Goal: Task Accomplishment & Management: Manage account settings

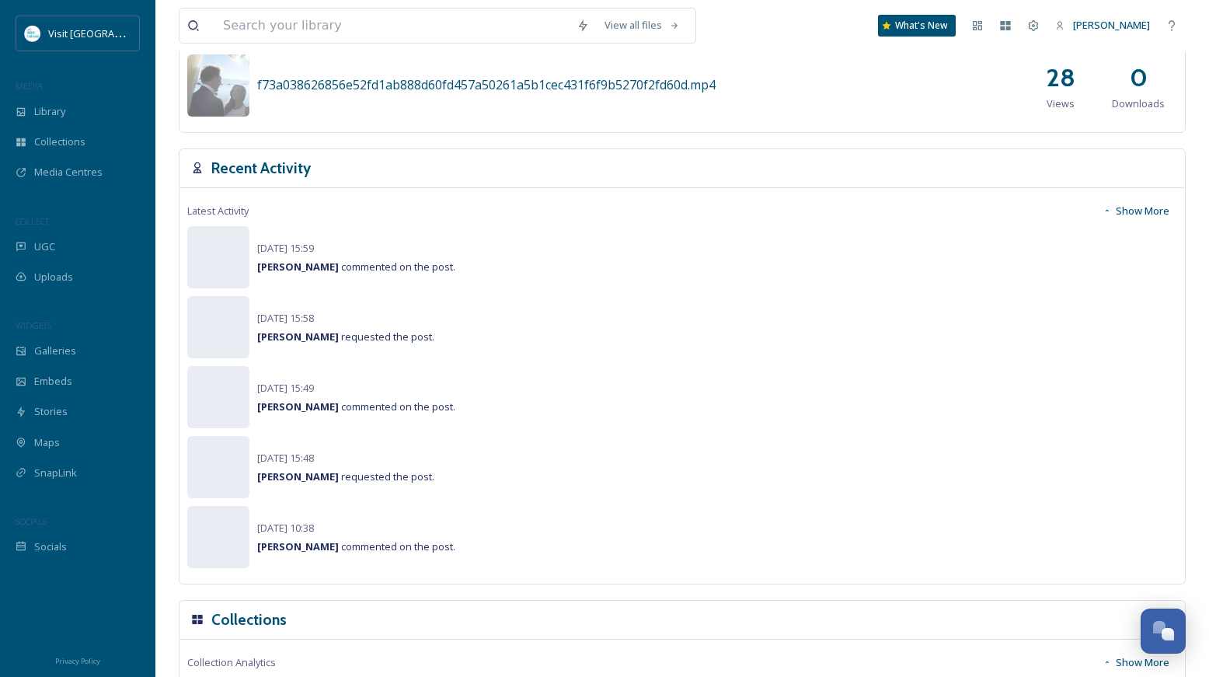
scroll to position [931, 0]
click at [73, 354] on span "Galleries" at bounding box center [55, 350] width 42 height 15
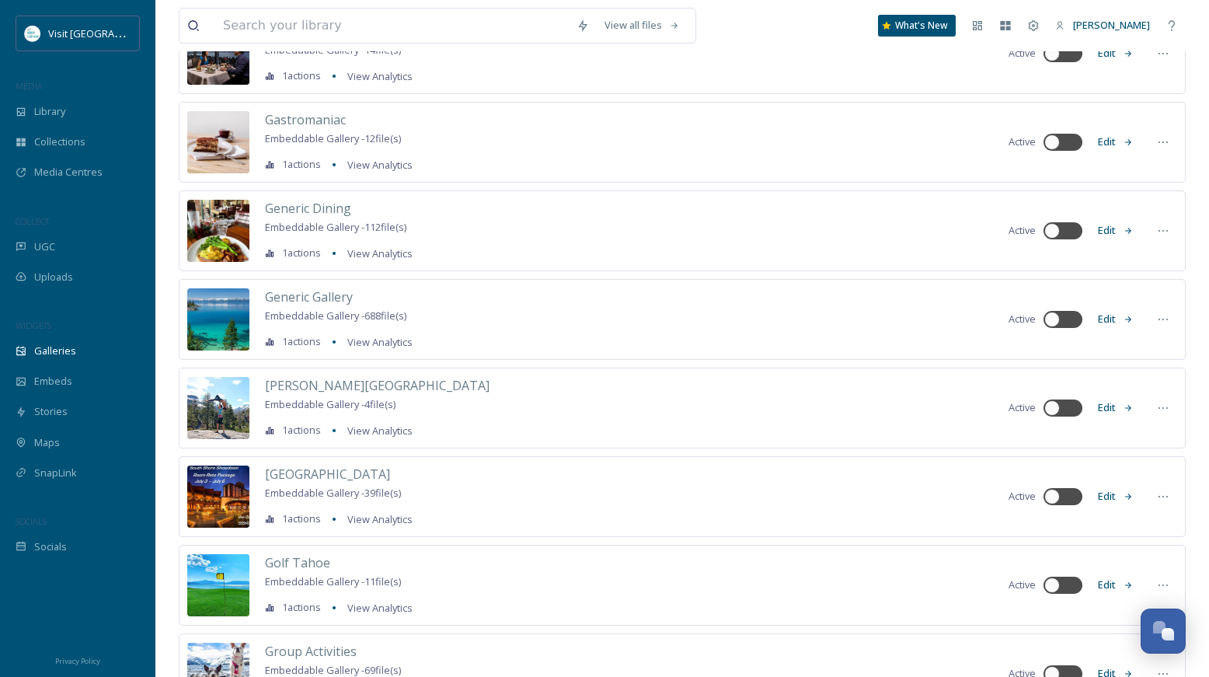
scroll to position [6430, 0]
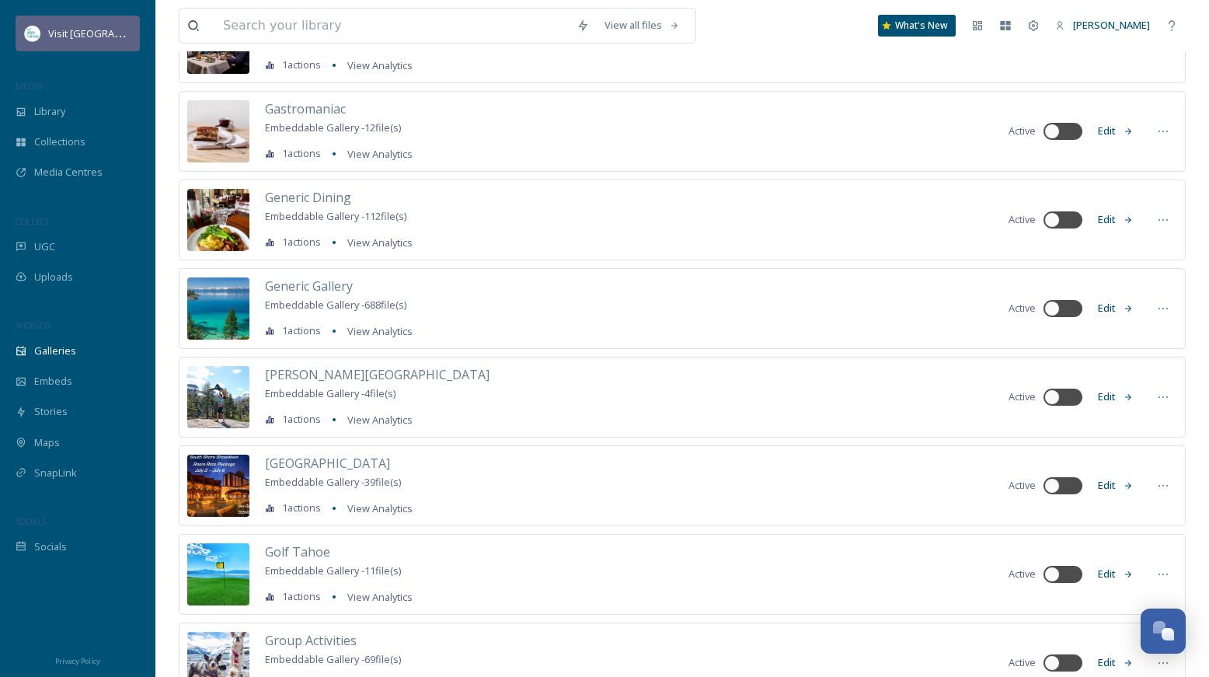
click at [78, 18] on div "Visit [GEOGRAPHIC_DATA]" at bounding box center [78, 34] width 124 height 36
click at [88, 37] on span "Visit [GEOGRAPHIC_DATA]" at bounding box center [108, 33] width 120 height 15
click at [1112, 23] on span "[PERSON_NAME]" at bounding box center [1111, 25] width 77 height 14
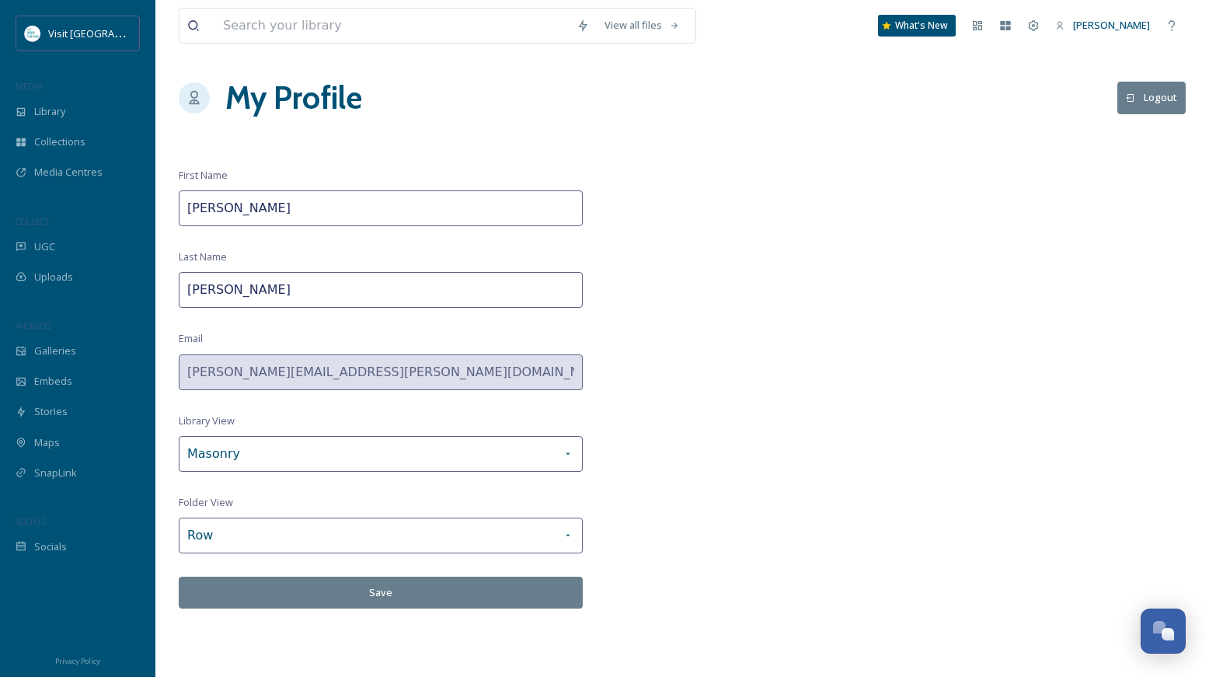
click at [1141, 99] on button "Logout" at bounding box center [1151, 98] width 68 height 32
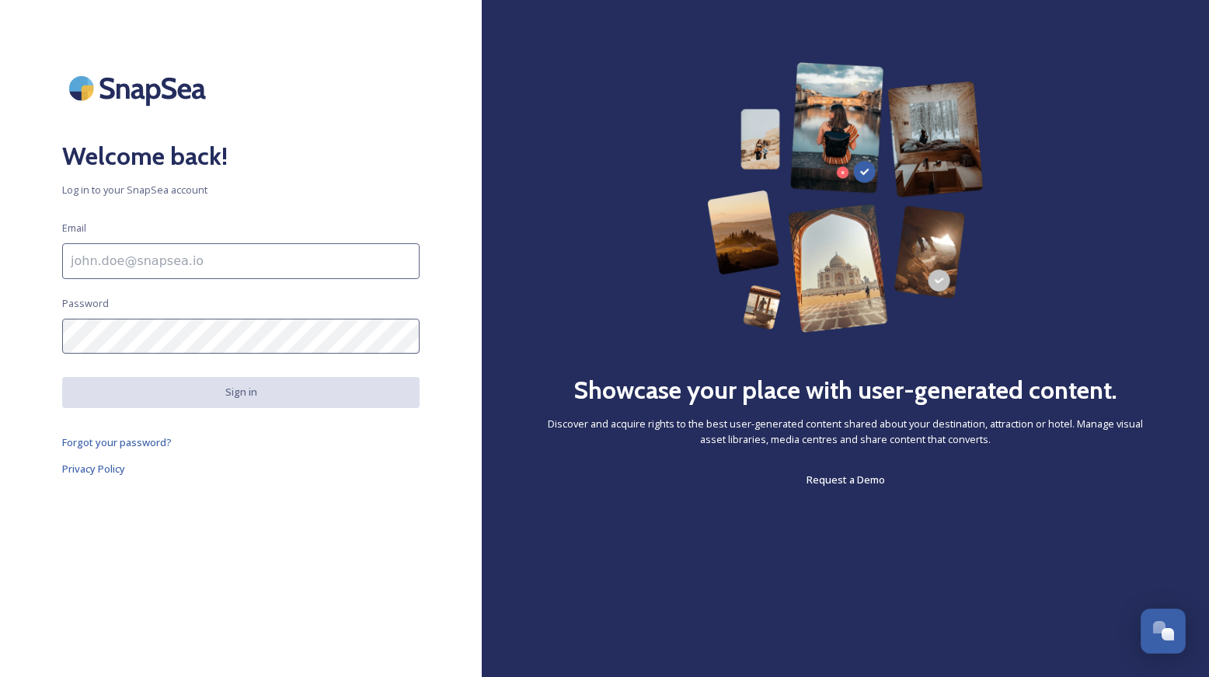
click at [246, 271] on input at bounding box center [240, 261] width 357 height 36
type input "[PERSON_NAME][EMAIL_ADDRESS][PERSON_NAME][DOMAIN_NAME]"
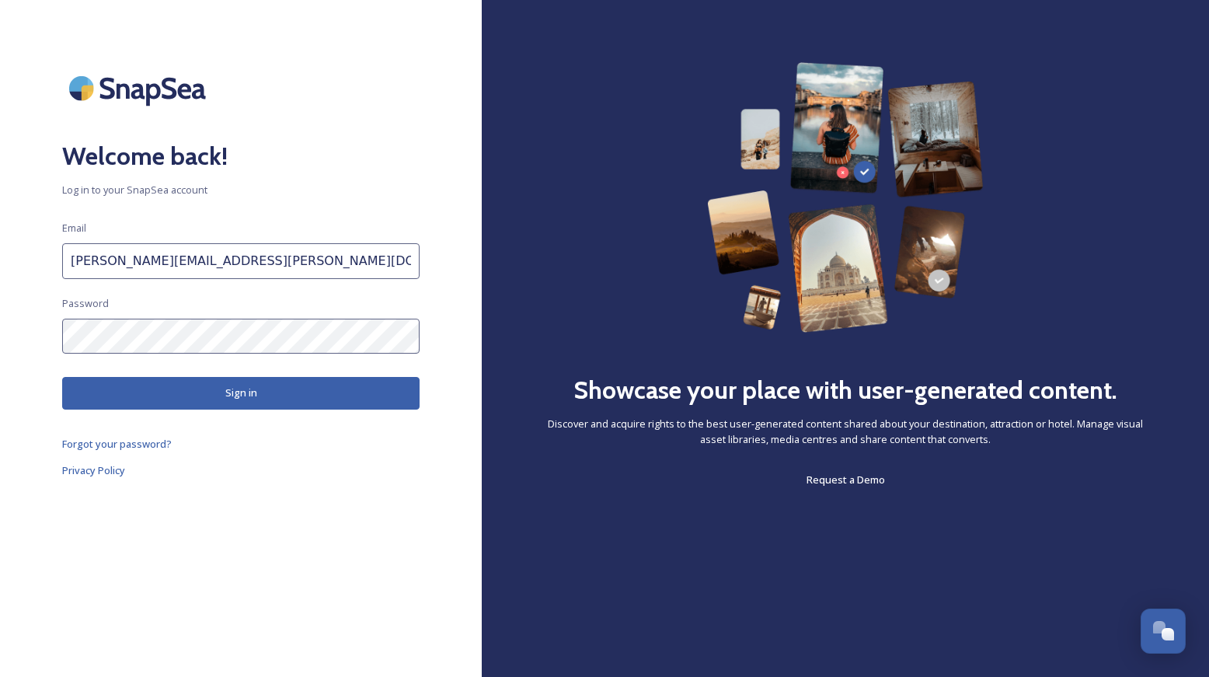
click at [199, 403] on button "Sign in" at bounding box center [240, 393] width 357 height 32
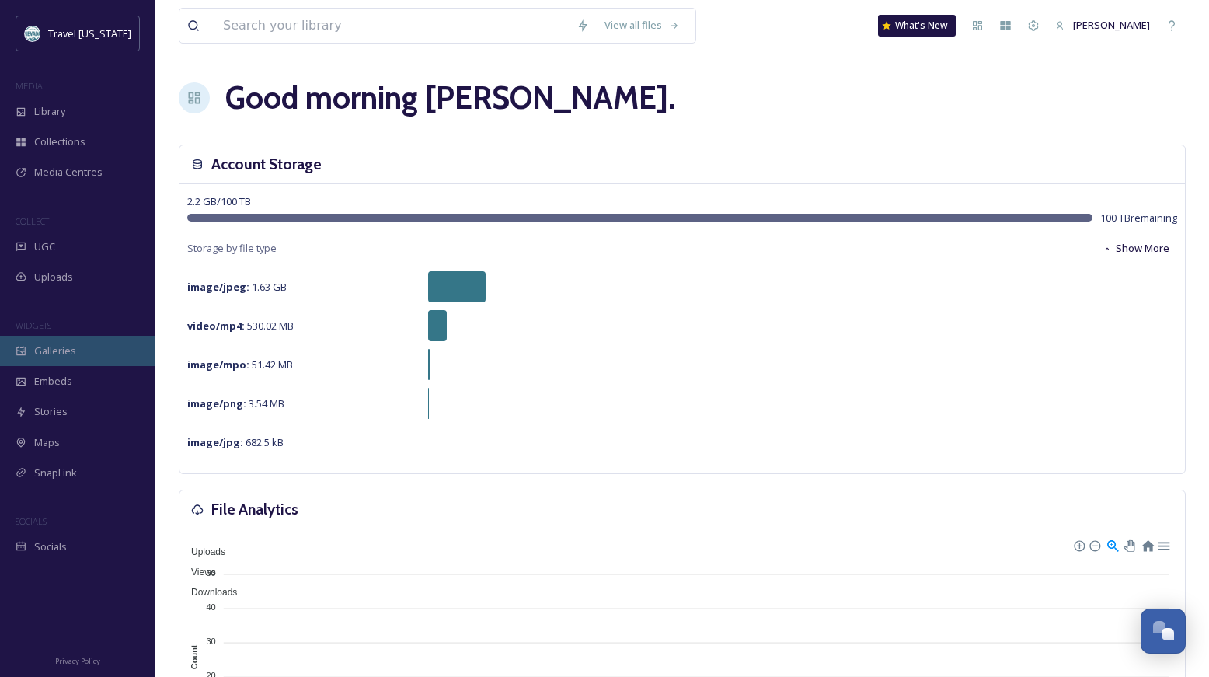
click at [56, 353] on span "Galleries" at bounding box center [55, 350] width 42 height 15
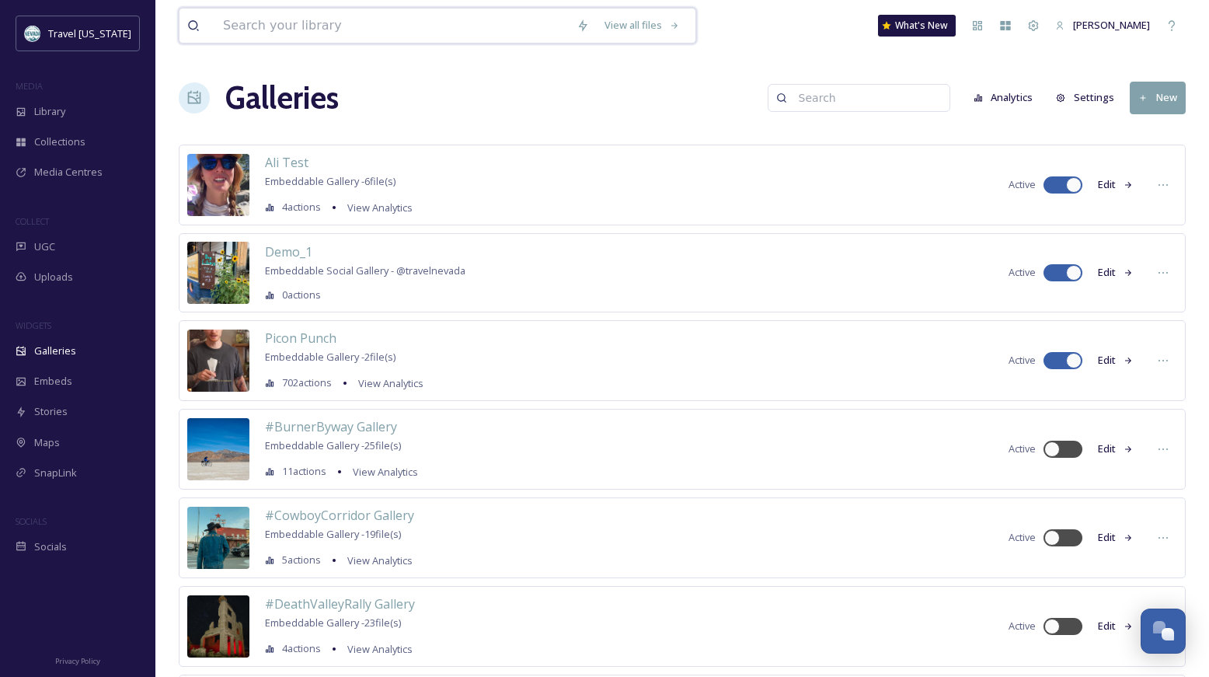
click at [316, 36] on input at bounding box center [391, 26] width 353 height 34
click at [863, 110] on input at bounding box center [866, 97] width 151 height 31
type input "g"
click at [777, 92] on input "travel" at bounding box center [830, 97] width 151 height 31
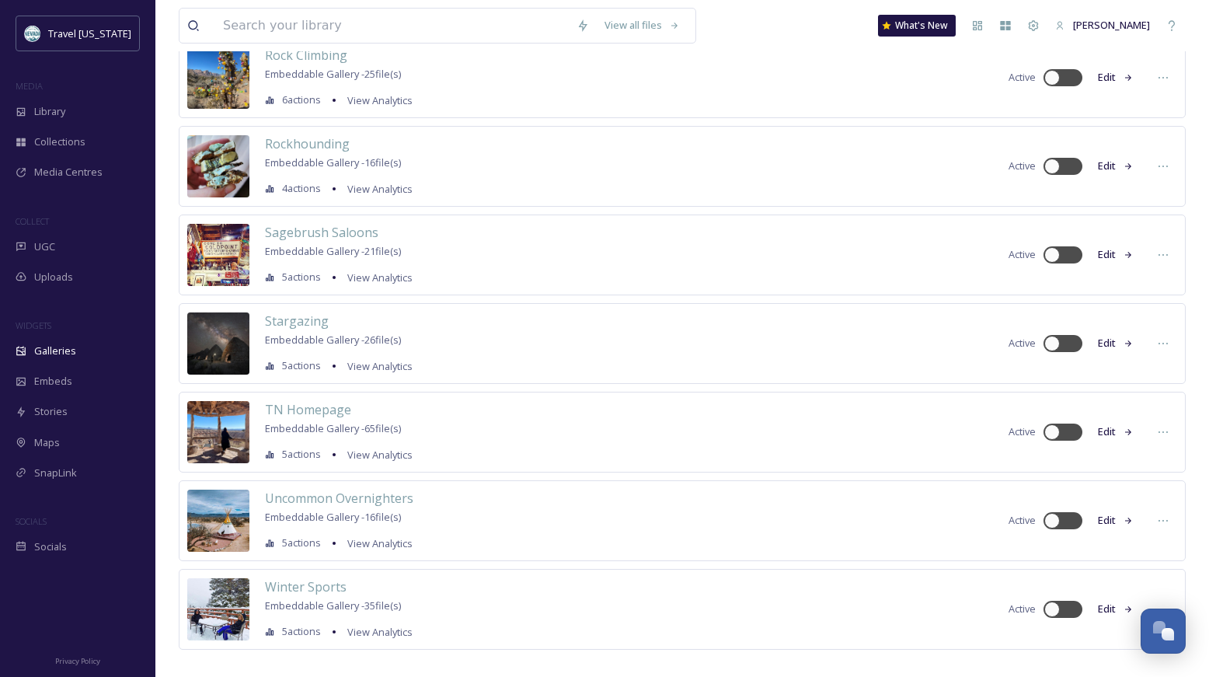
scroll to position [8893, 0]
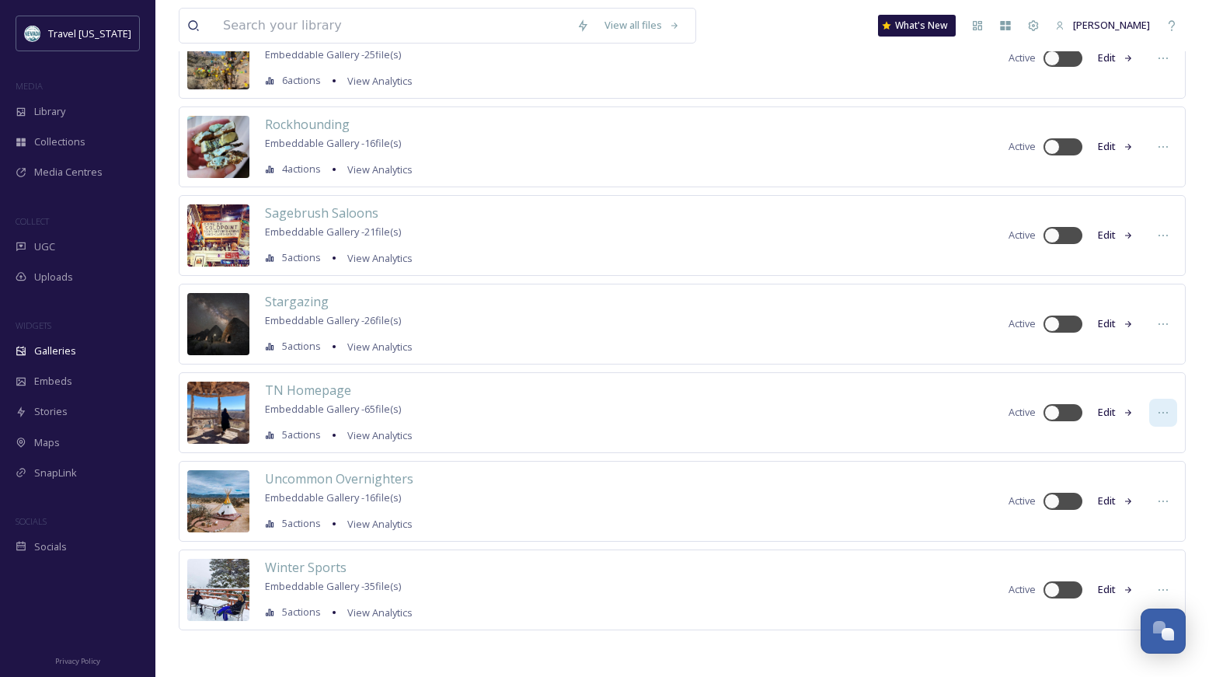
type input "#travel"
click at [1157, 409] on icon at bounding box center [1163, 412] width 12 height 12
click at [1136, 472] on span "Duplicate" at bounding box center [1121, 476] width 44 height 15
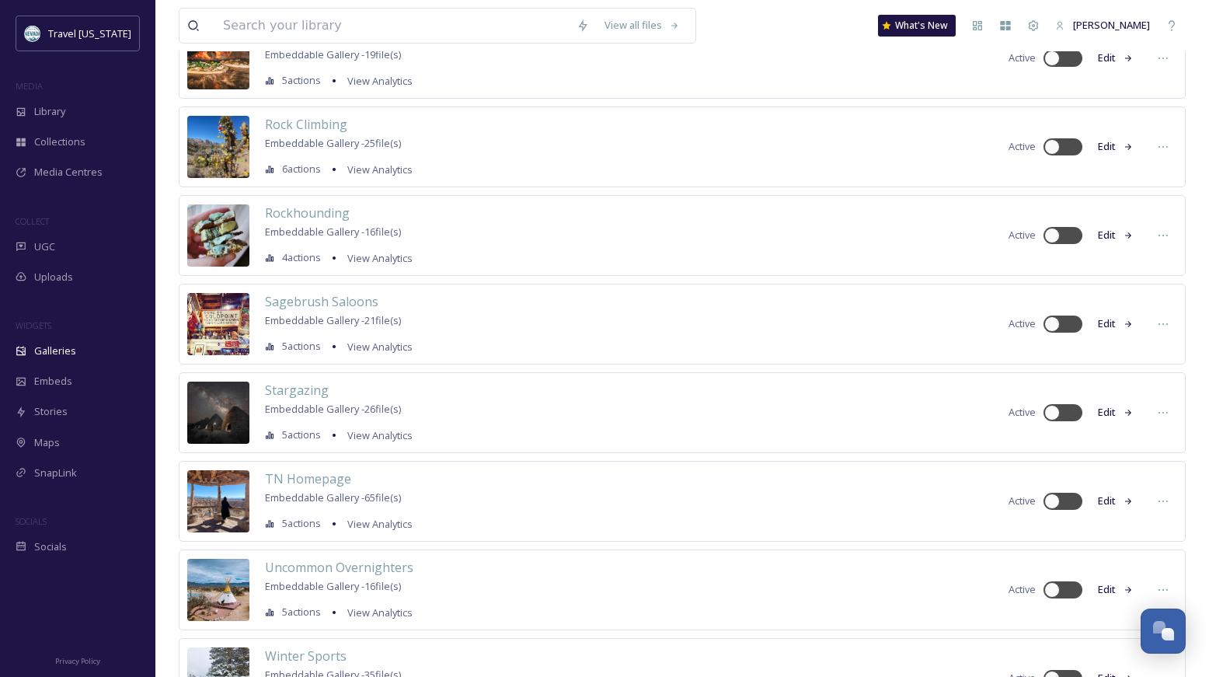
scroll to position [8982, 0]
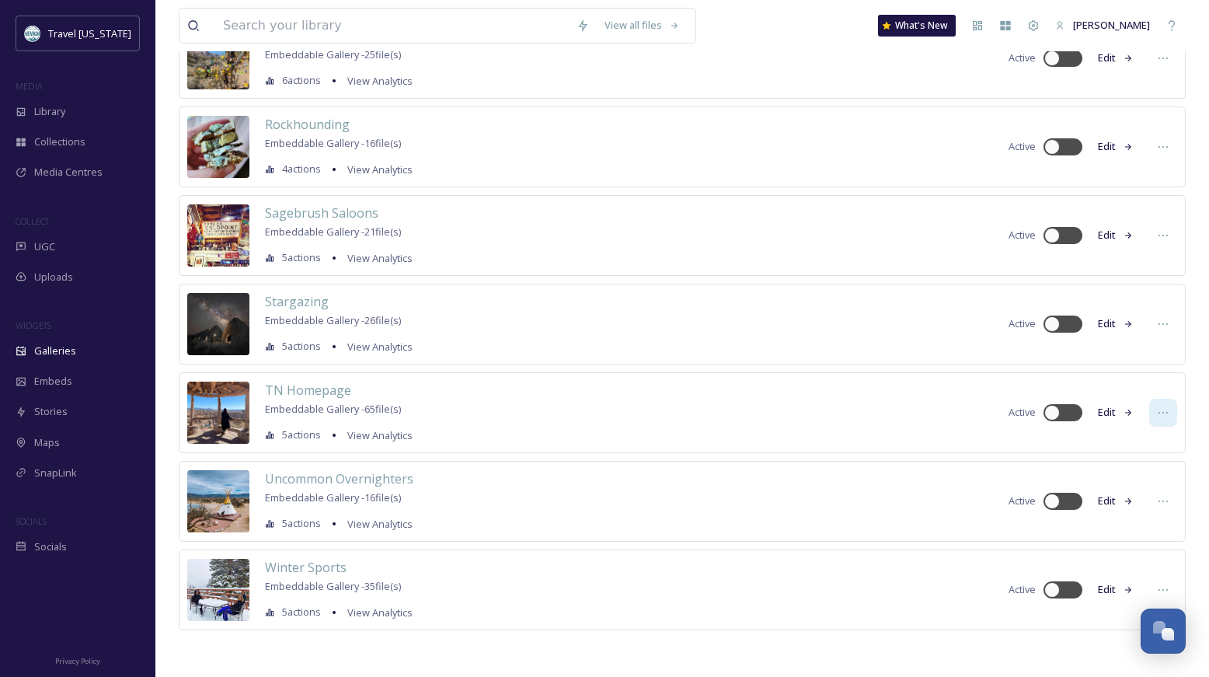
click at [1164, 413] on icon at bounding box center [1163, 412] width 12 height 12
click at [853, 436] on div "TN Homepage Embeddable Gallery - 65 file(s) 5 actions View Analytics Active Edi…" at bounding box center [682, 412] width 1007 height 81
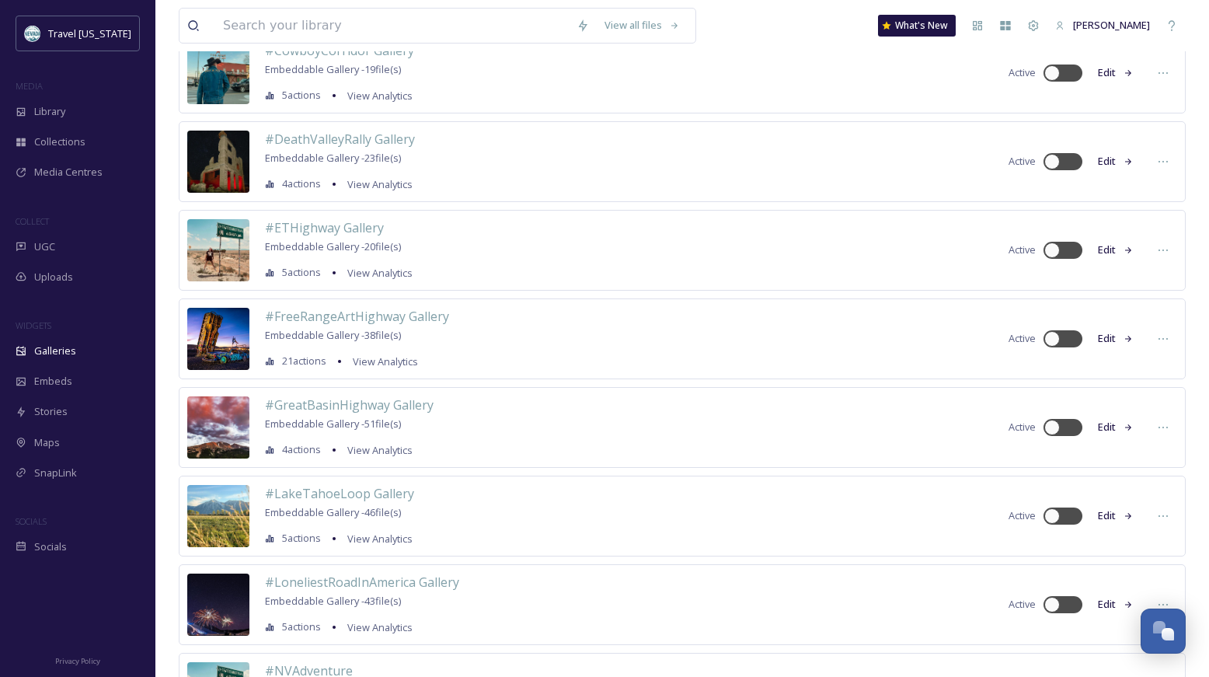
scroll to position [0, 0]
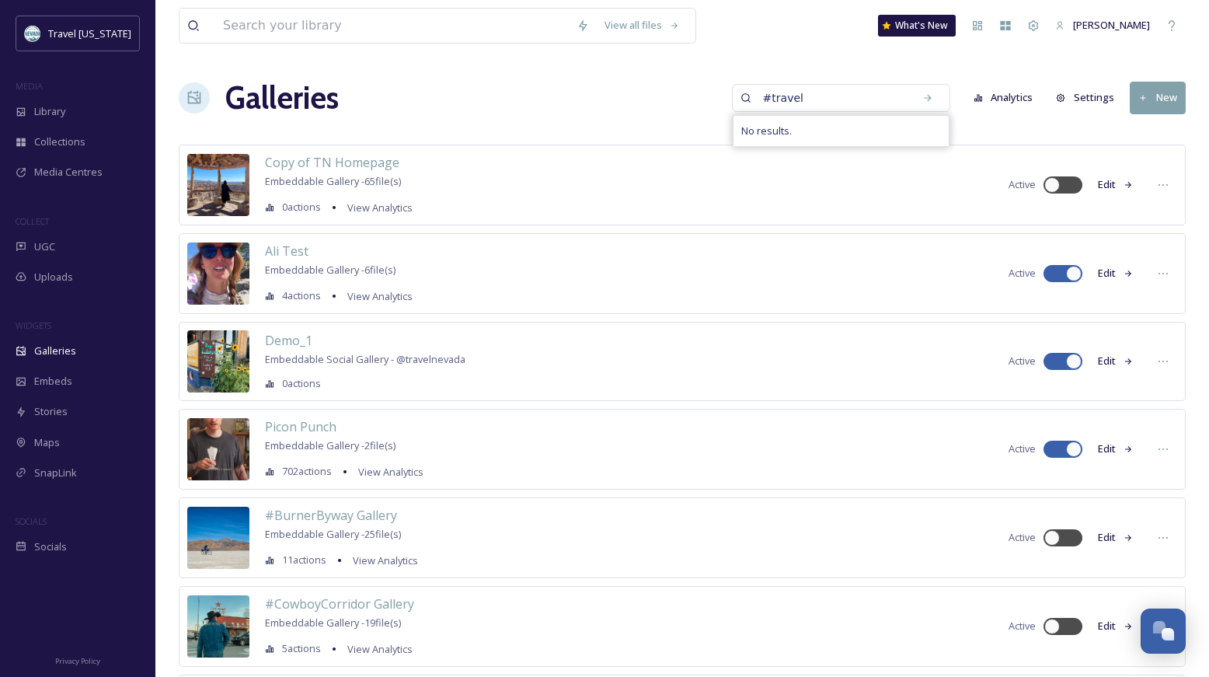
click at [1106, 186] on button "Edit" at bounding box center [1115, 184] width 51 height 30
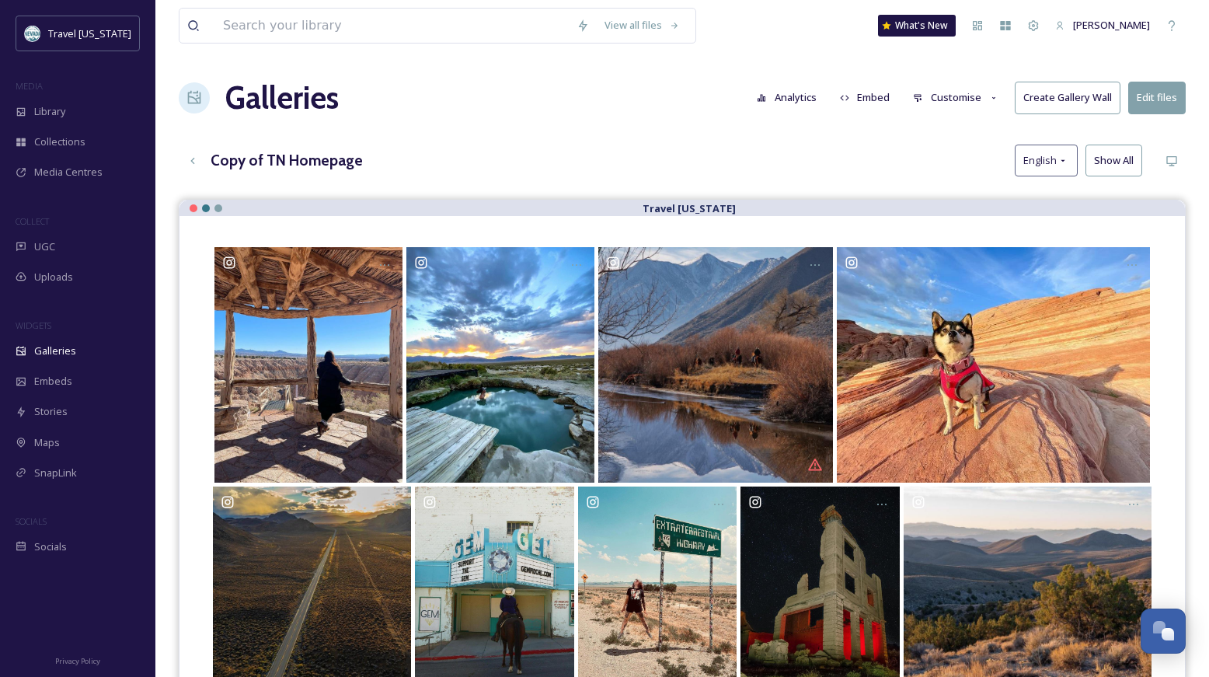
click at [276, 157] on h3 "Copy of TN Homepage" at bounding box center [287, 160] width 152 height 23
click at [295, 91] on h1 "Galleries" at bounding box center [281, 98] width 113 height 47
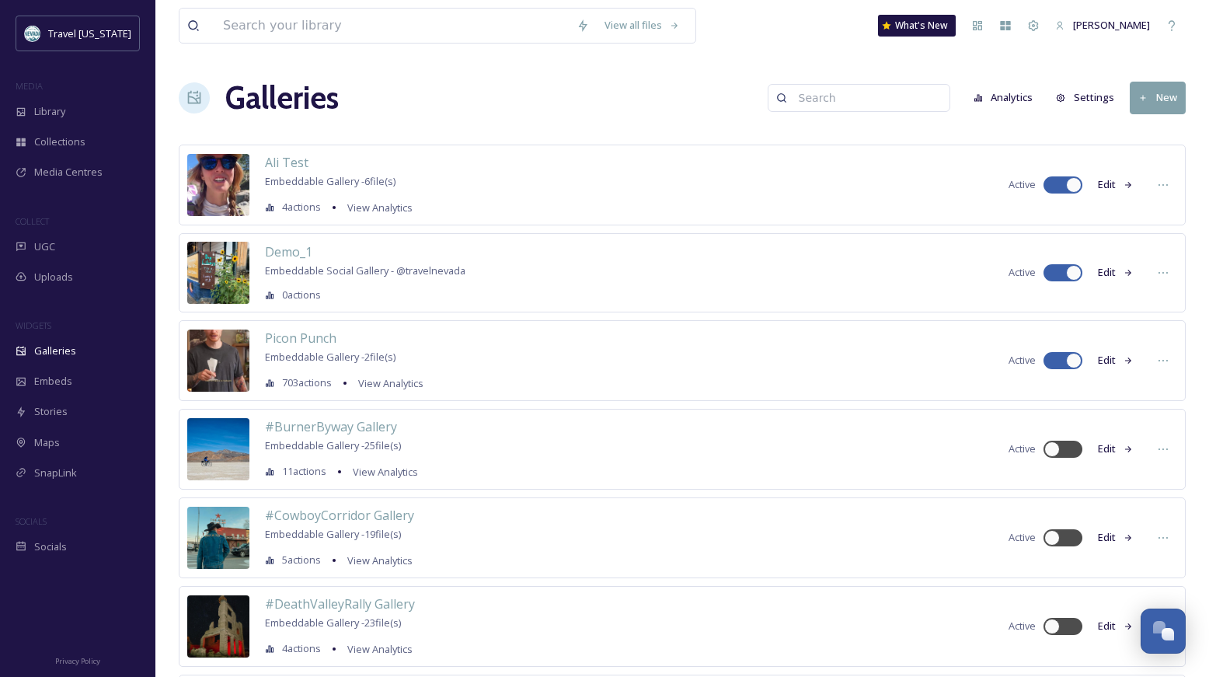
click at [848, 106] on input at bounding box center [866, 97] width 151 height 31
type input "copy"
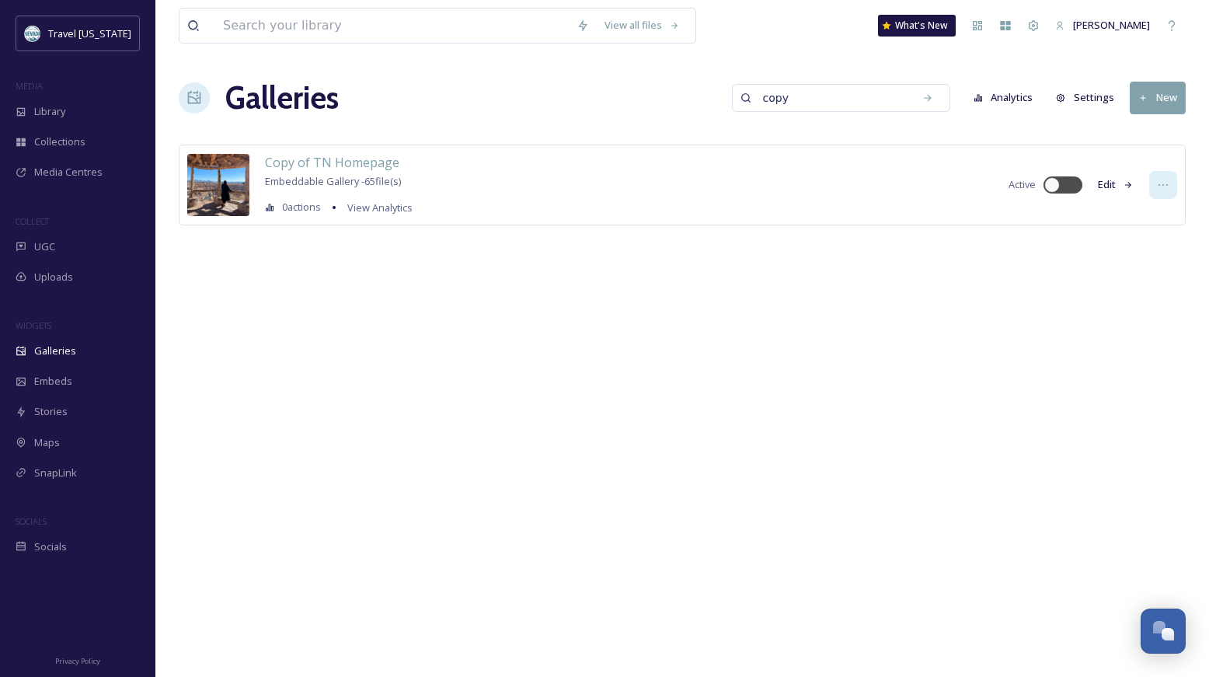
click at [1163, 184] on icon at bounding box center [1162, 185] width 9 height 2
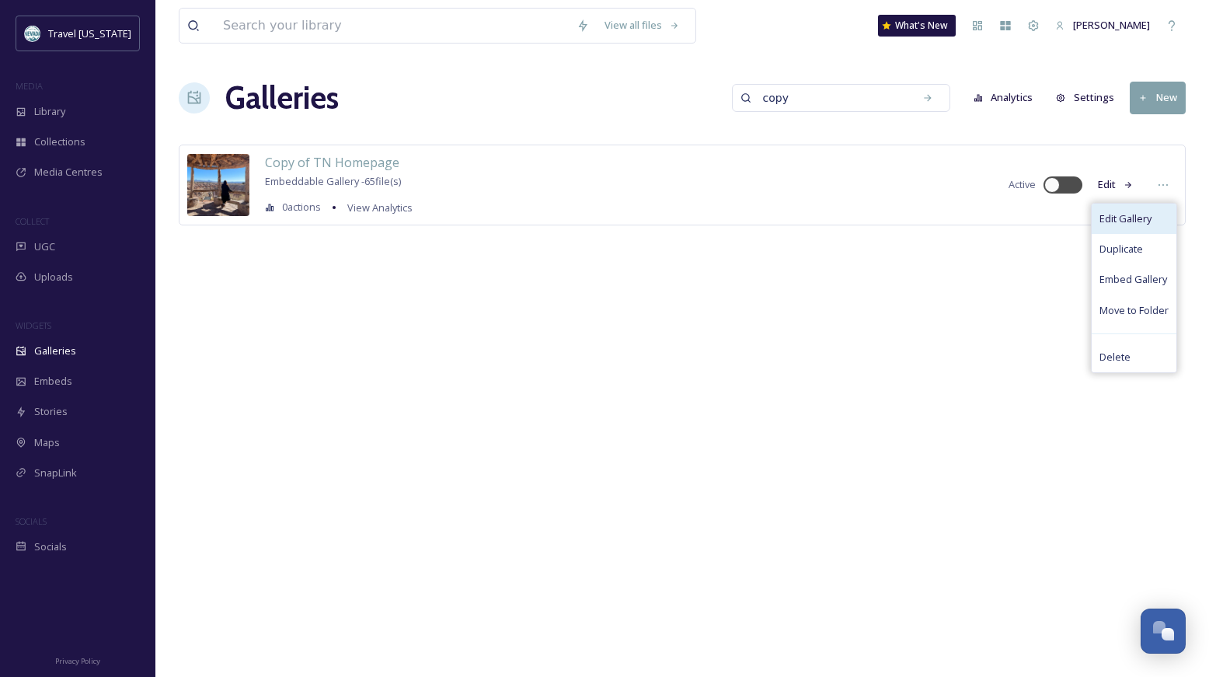
click at [1142, 214] on span "Edit Gallery" at bounding box center [1125, 218] width 52 height 15
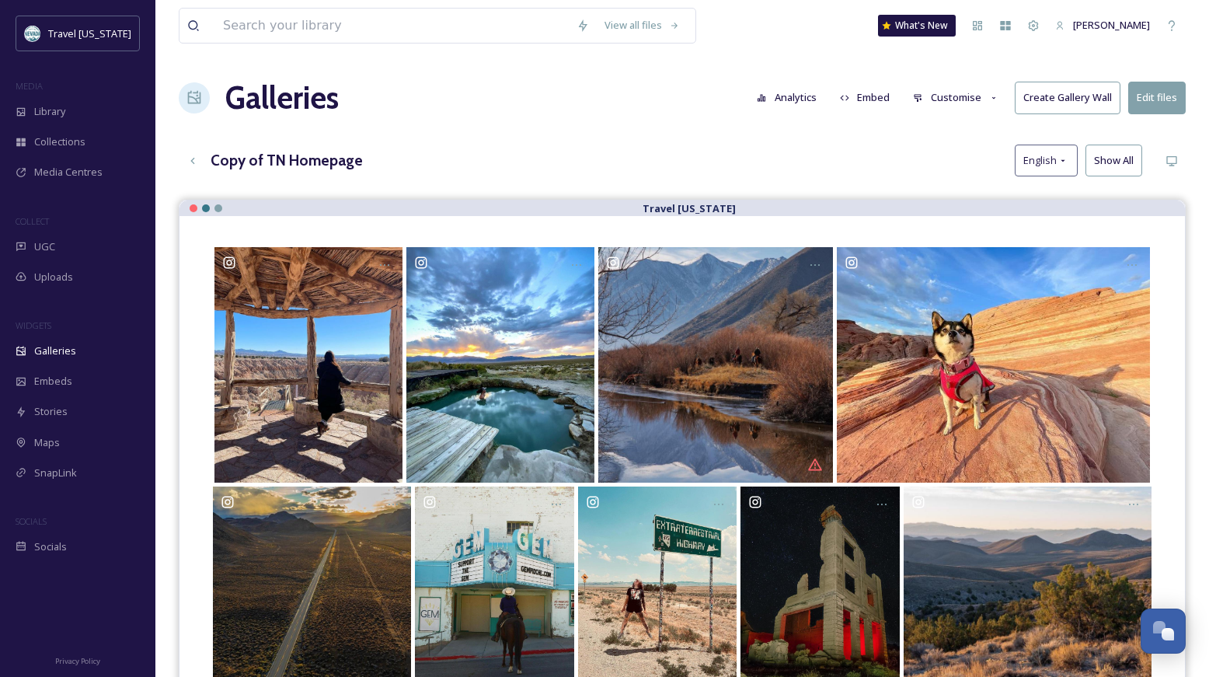
click at [245, 159] on h3 "Copy of TN Homepage" at bounding box center [287, 160] width 152 height 23
click at [963, 102] on button "Customise" at bounding box center [956, 97] width 102 height 30
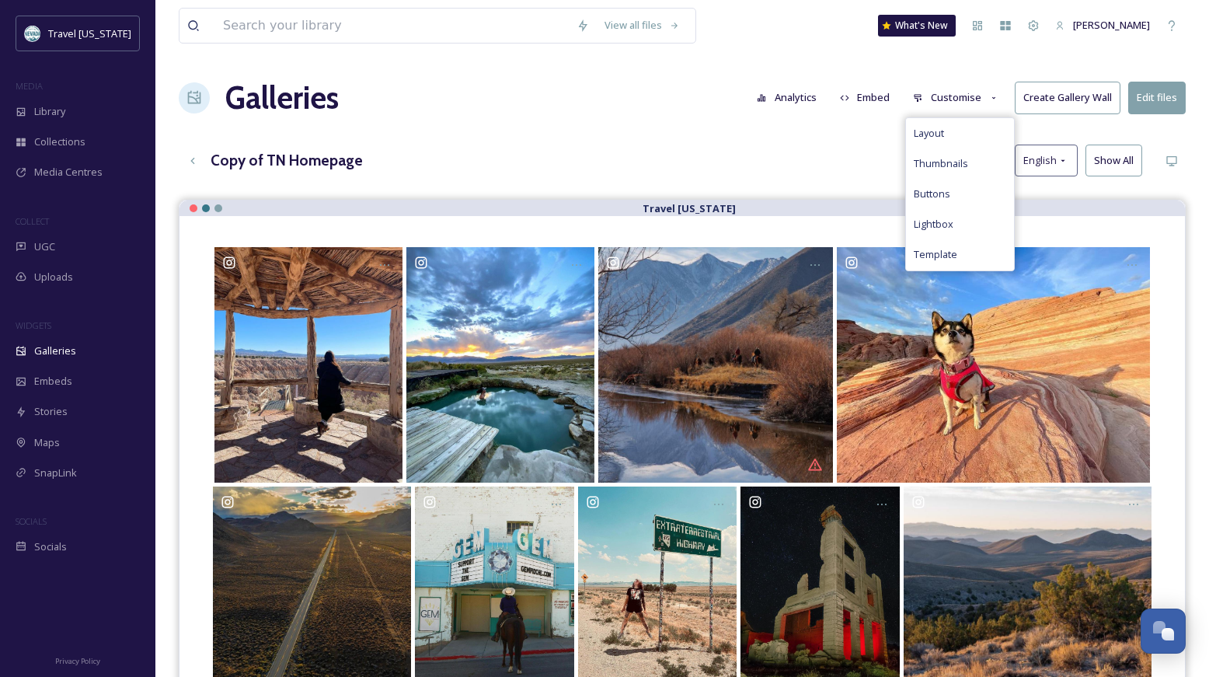
click at [841, 129] on div "View all files What's New [PERSON_NAME] Galleries Analytics Embed Customise Lay…" at bounding box center [681, 450] width 1053 height 900
click at [241, 141] on div "View all files What's New [PERSON_NAME] Galleries Analytics Embed Customise Cre…" at bounding box center [681, 450] width 1053 height 900
click at [249, 158] on h3 "Copy of TN Homepage" at bounding box center [287, 160] width 152 height 23
click at [1144, 97] on button "Edit files" at bounding box center [1156, 98] width 57 height 32
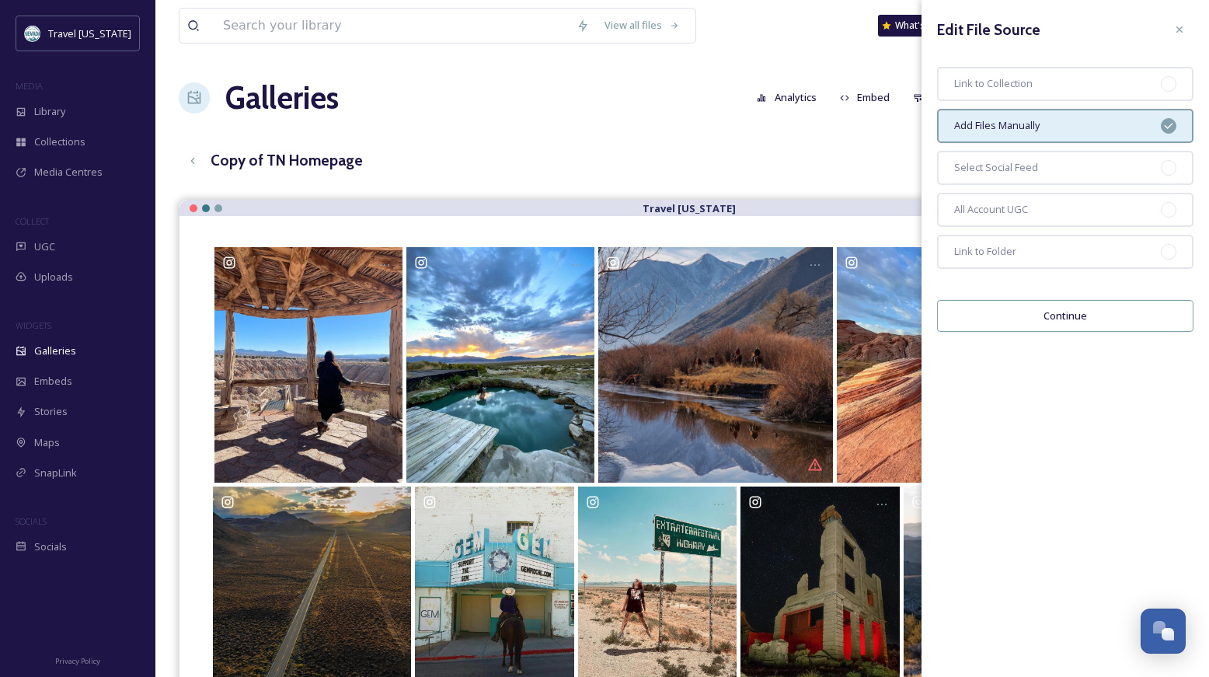
click at [878, 163] on div "Copy of TN Homepage English Show All" at bounding box center [682, 161] width 1007 height 32
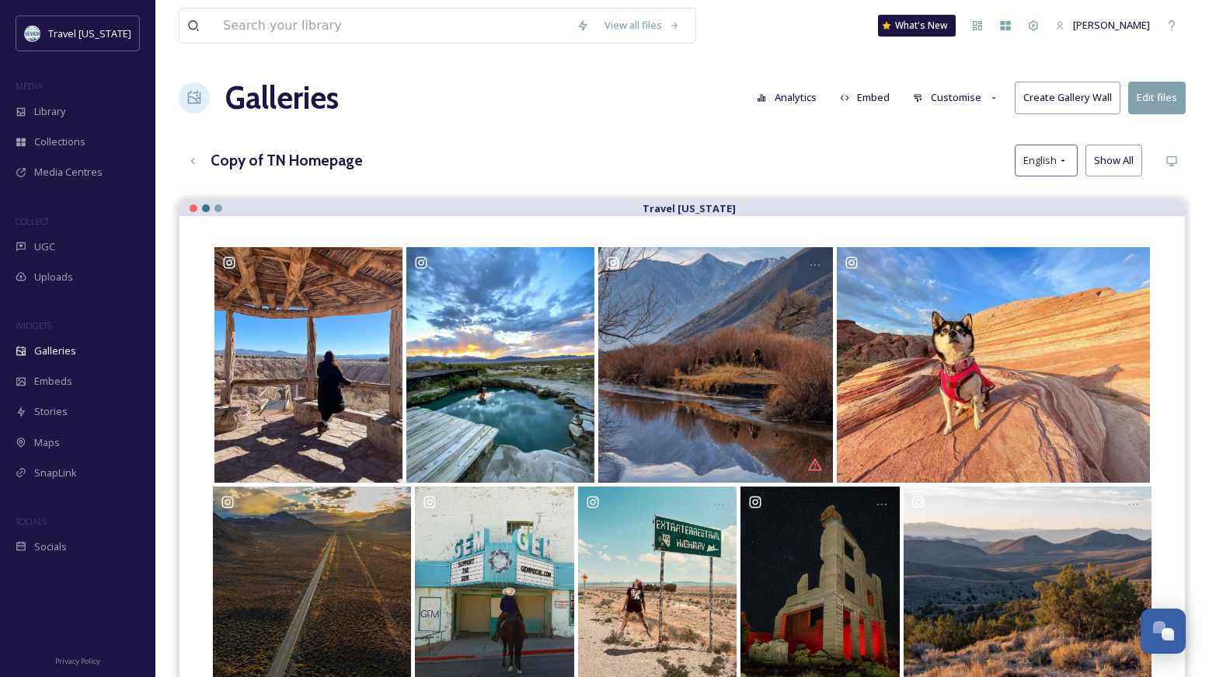
click at [1182, 106] on button "Edit files" at bounding box center [1156, 98] width 57 height 32
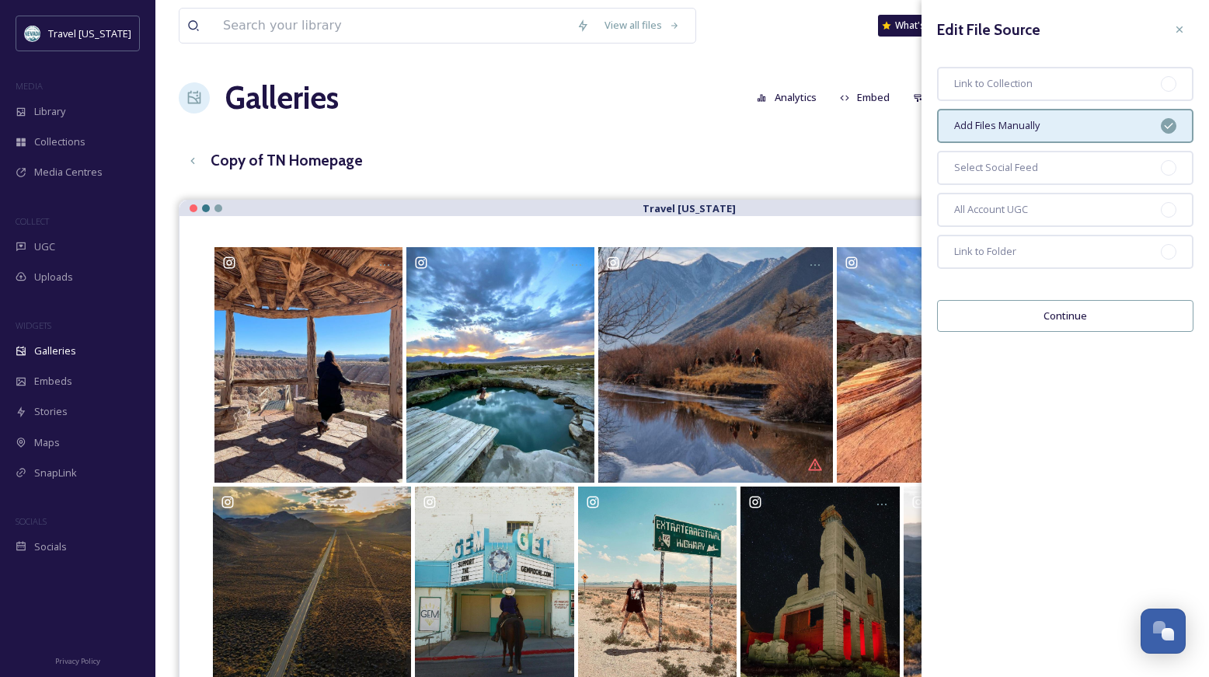
click at [884, 183] on div "View all files What's New [PERSON_NAME] Galleries Analytics Embed Customise Cre…" at bounding box center [681, 450] width 1053 height 900
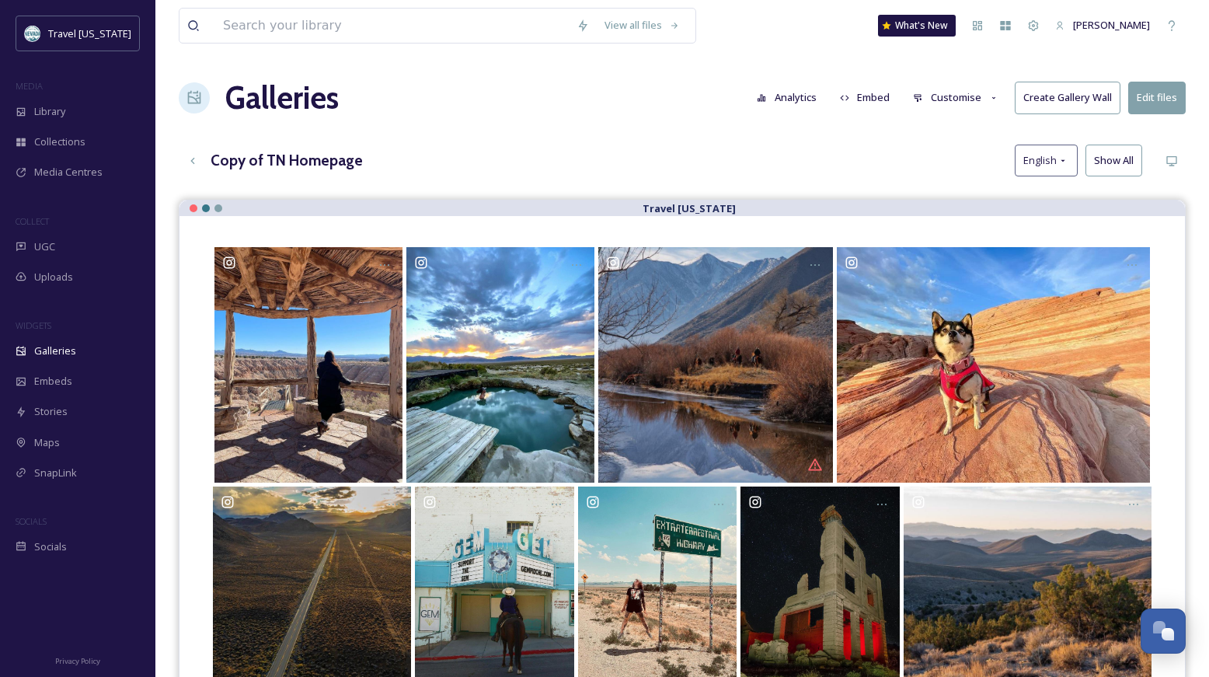
click at [939, 100] on button "Customise" at bounding box center [956, 97] width 102 height 30
click at [844, 153] on div "Copy of TN Homepage English Show All" at bounding box center [682, 161] width 1007 height 32
click at [1054, 103] on button "Create Gallery Wall" at bounding box center [1068, 98] width 106 height 32
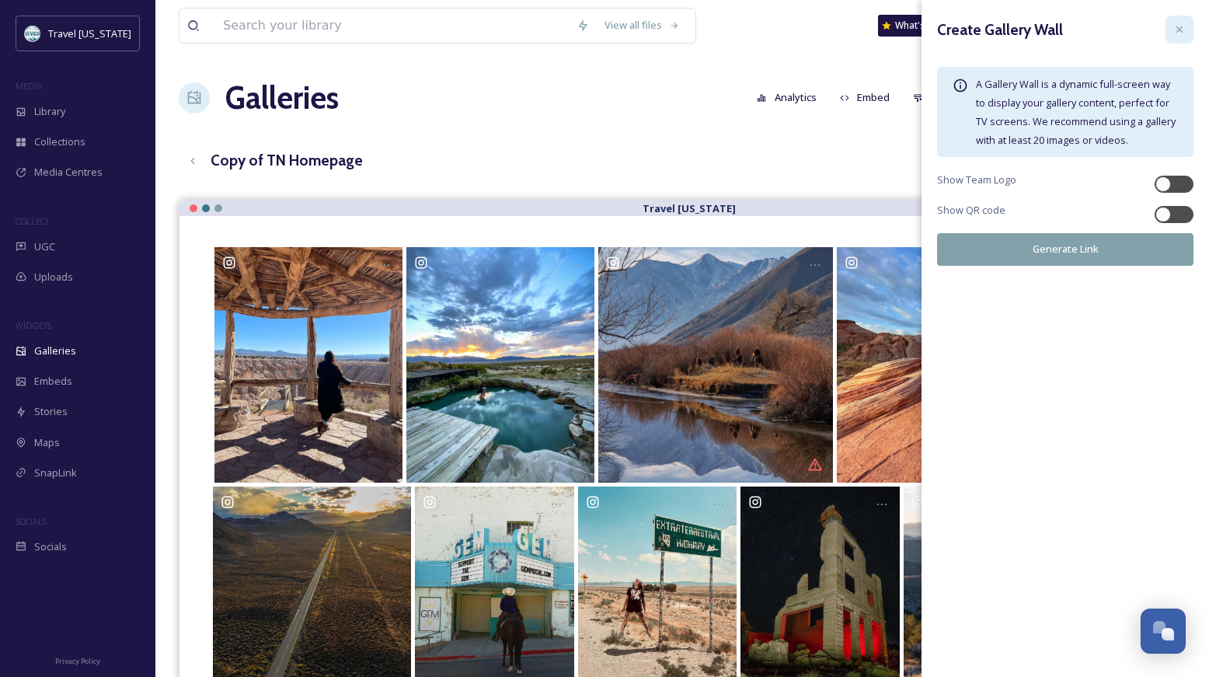
click at [1175, 26] on icon at bounding box center [1179, 29] width 12 height 12
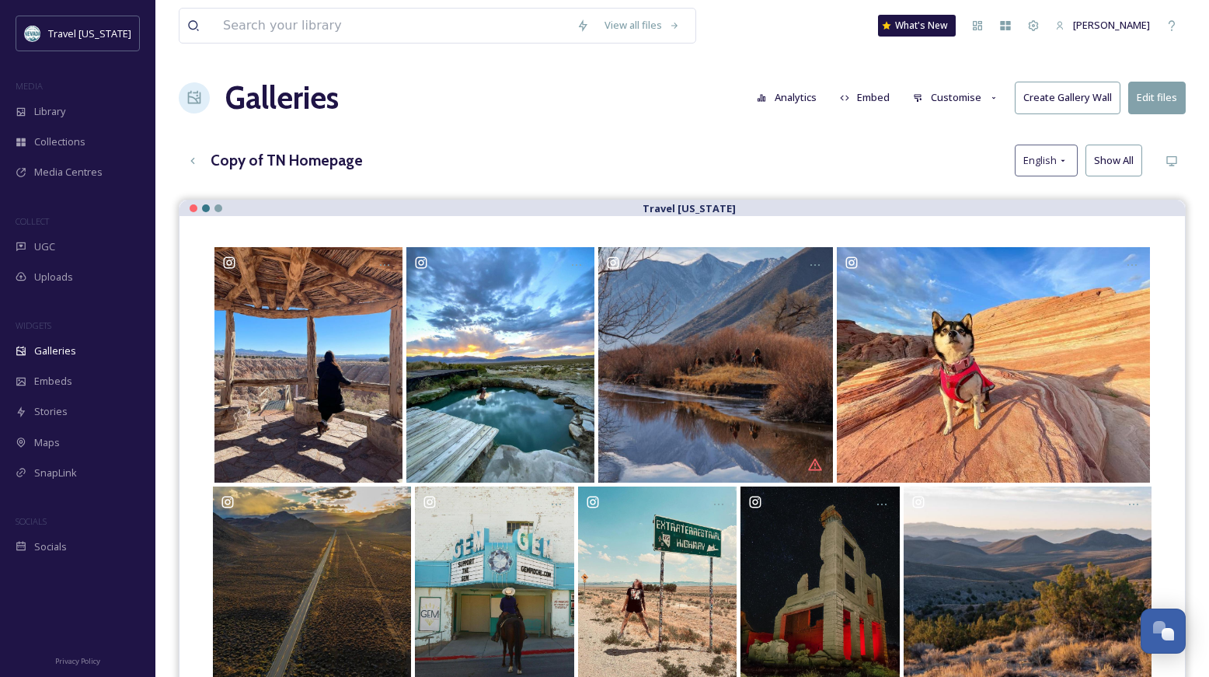
click at [229, 158] on h3 "Copy of TN Homepage" at bounding box center [287, 160] width 152 height 23
click at [1116, 161] on button "Show All" at bounding box center [1113, 161] width 57 height 32
click at [1116, 161] on button "Reset" at bounding box center [1119, 161] width 45 height 32
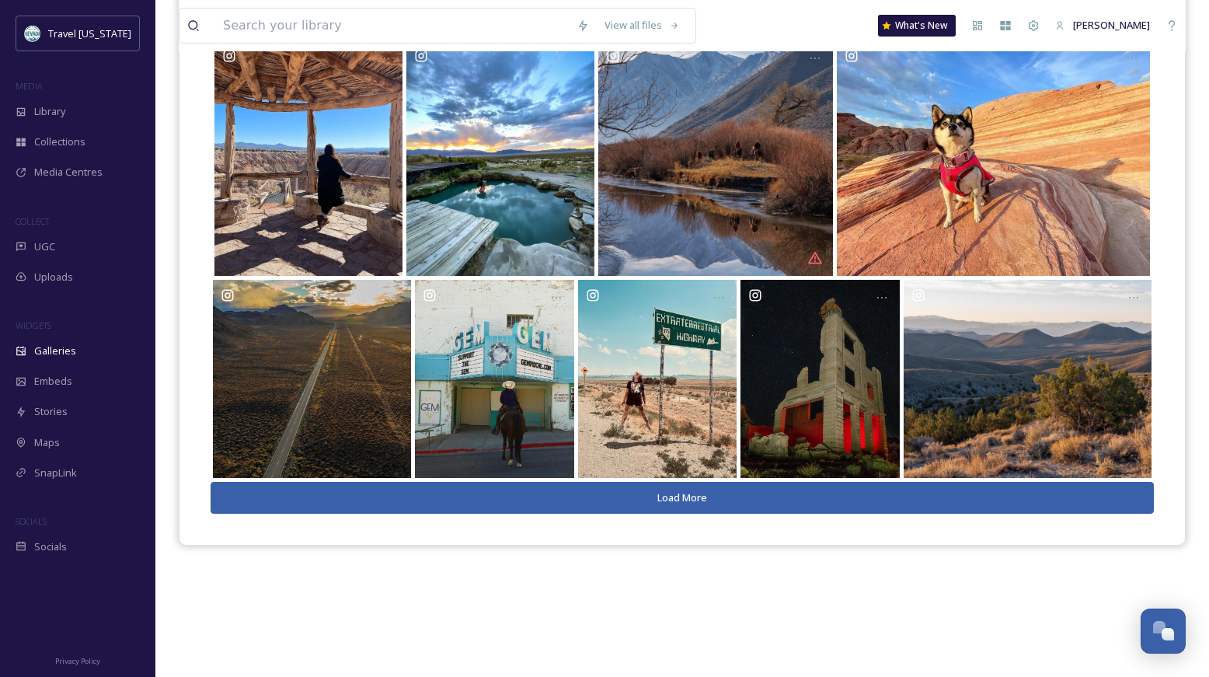
scroll to position [222, 0]
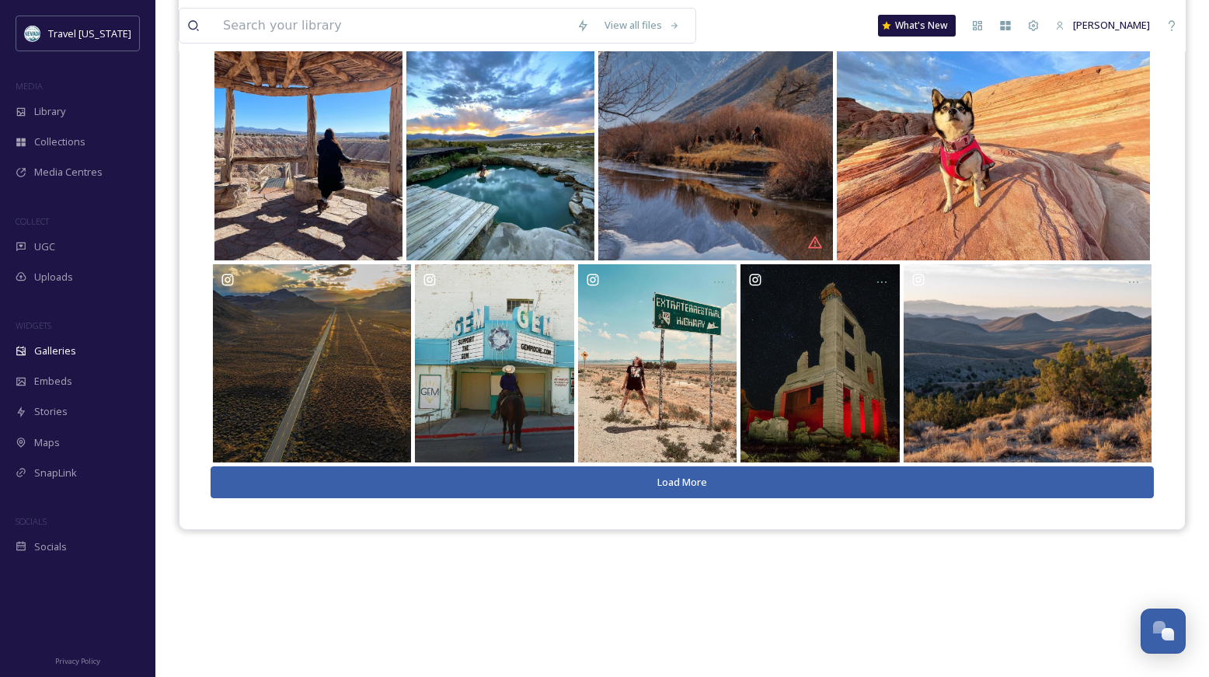
drag, startPoint x: 713, startPoint y: 608, endPoint x: 687, endPoint y: 545, distance: 68.2
click at [687, 545] on div "Travel [US_STATE] Load More" at bounding box center [682, 315] width 1007 height 677
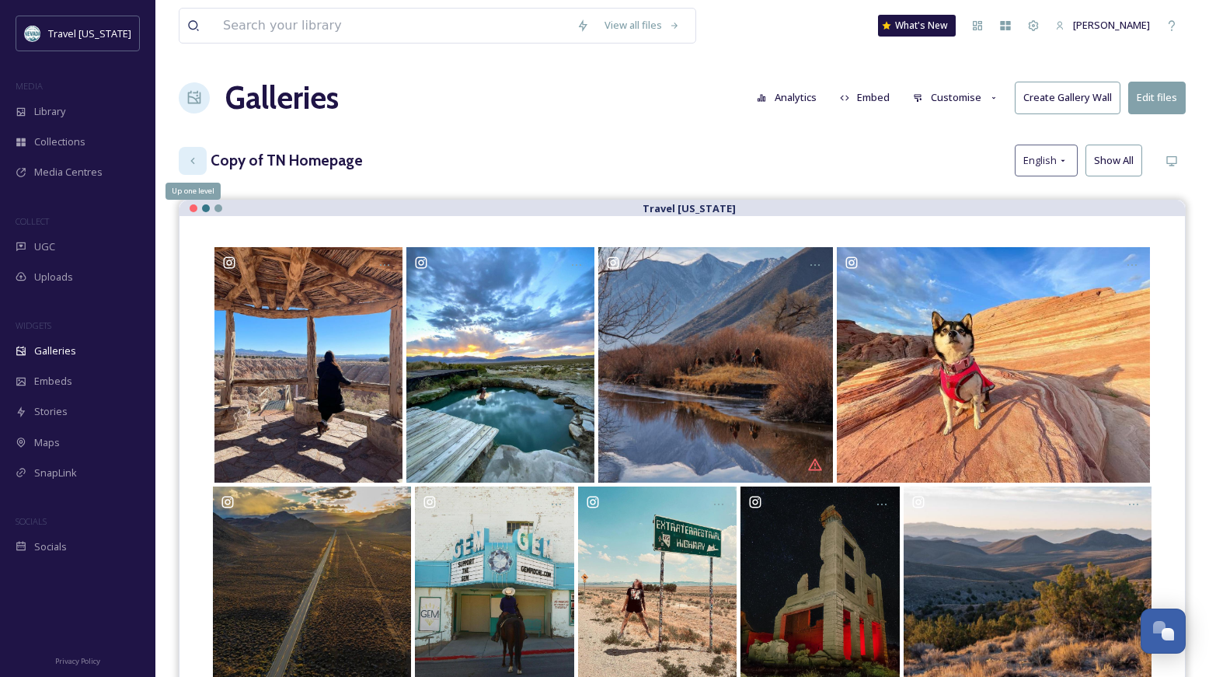
click at [196, 158] on icon at bounding box center [192, 161] width 12 height 12
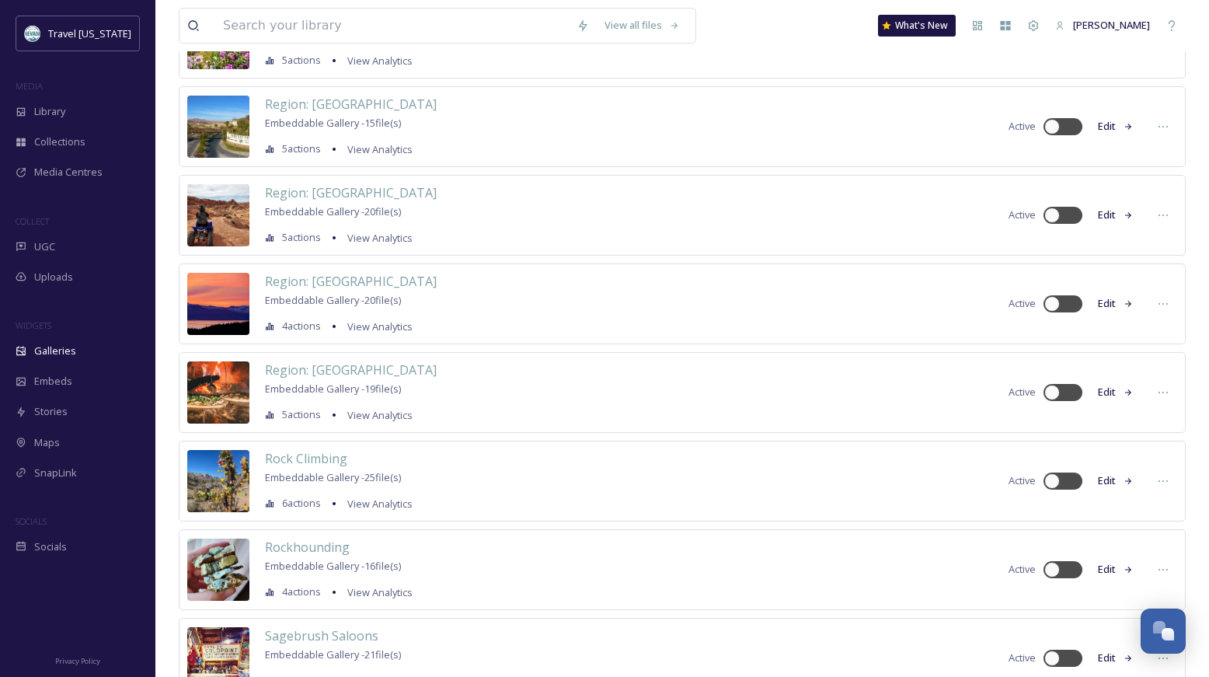
scroll to position [6110, 0]
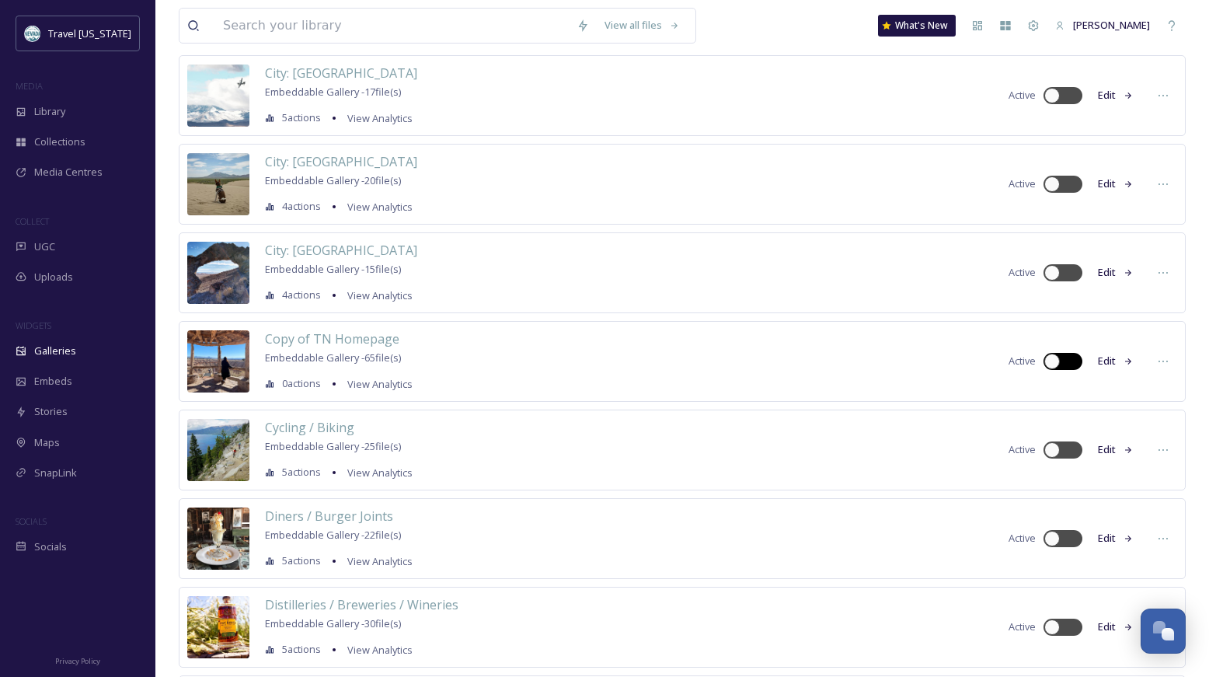
click at [1052, 364] on div at bounding box center [1052, 361] width 16 height 16
checkbox input "true"
click at [1107, 358] on button "Edit" at bounding box center [1115, 361] width 51 height 30
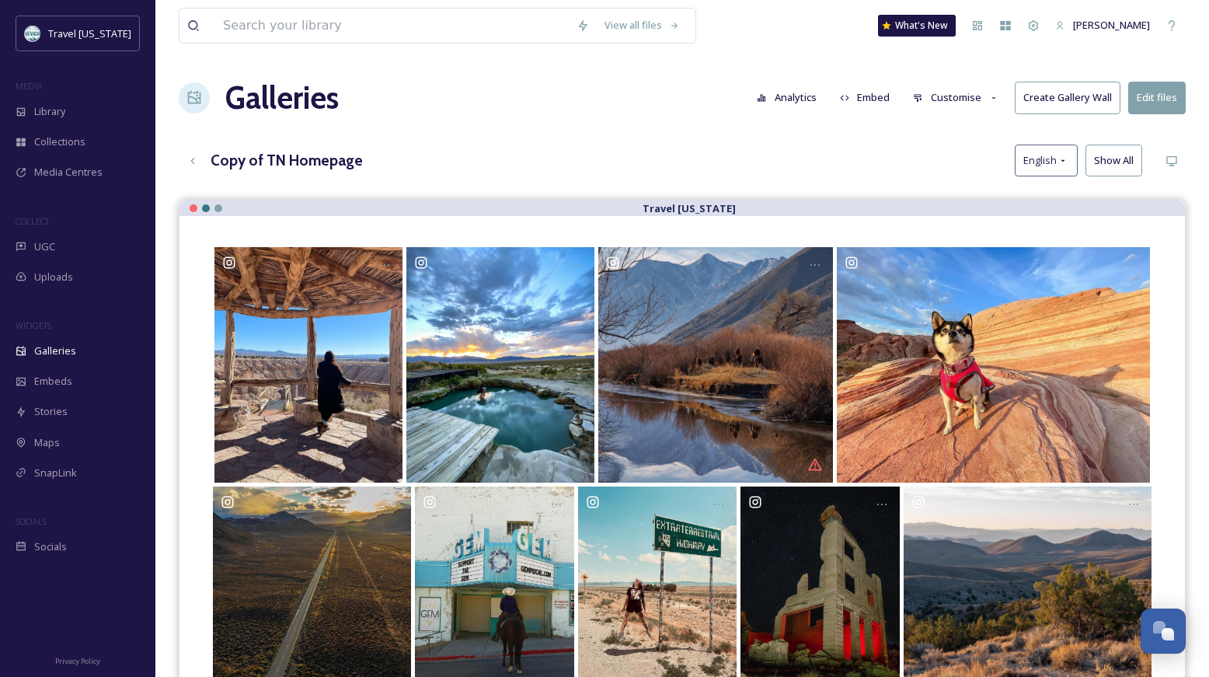
click at [256, 162] on h3 "Copy of TN Homepage" at bounding box center [287, 160] width 152 height 23
click at [952, 97] on button "Customise" at bounding box center [956, 97] width 102 height 30
click at [964, 251] on div "Template" at bounding box center [960, 254] width 108 height 30
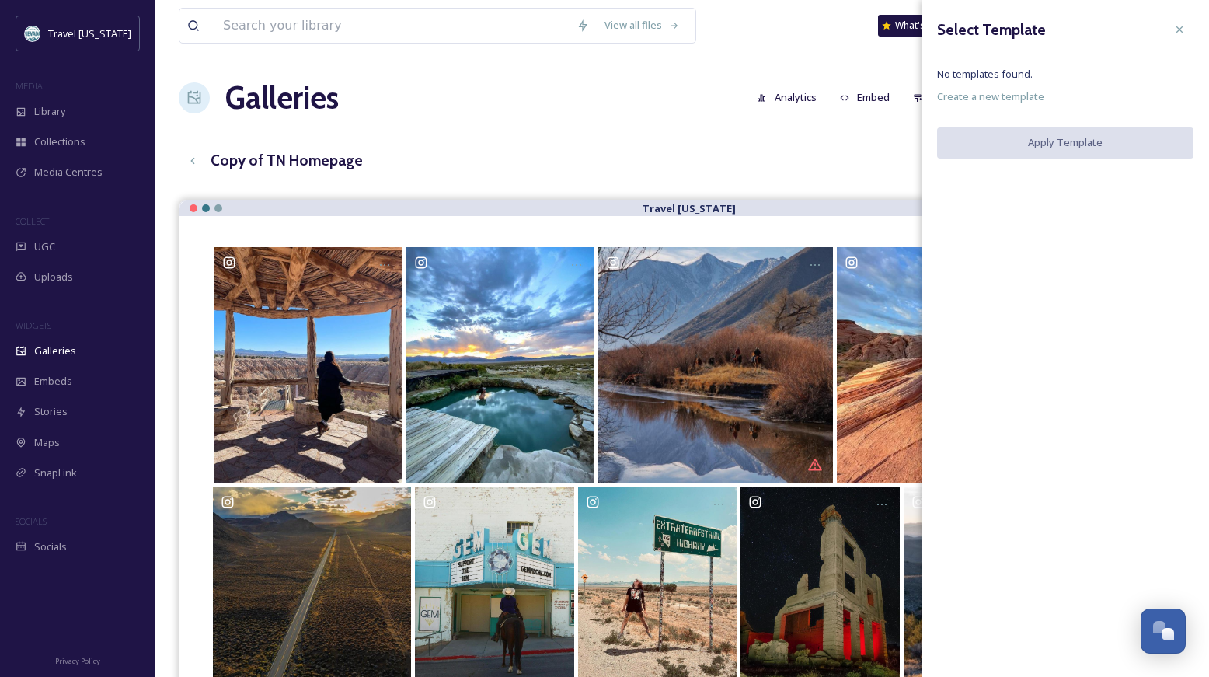
click at [908, 161] on div "Copy of TN Homepage English Show All" at bounding box center [682, 161] width 1007 height 32
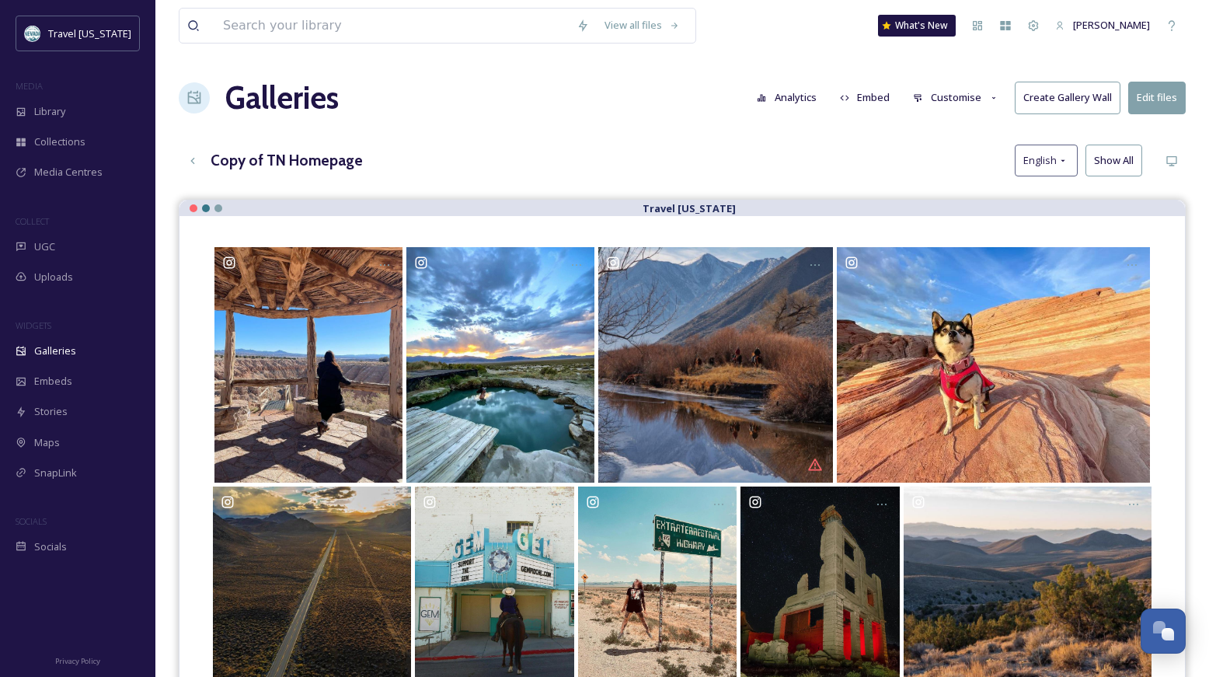
click at [956, 97] on button "Customise" at bounding box center [956, 97] width 102 height 30
click at [957, 235] on div "Lightbox" at bounding box center [960, 224] width 108 height 30
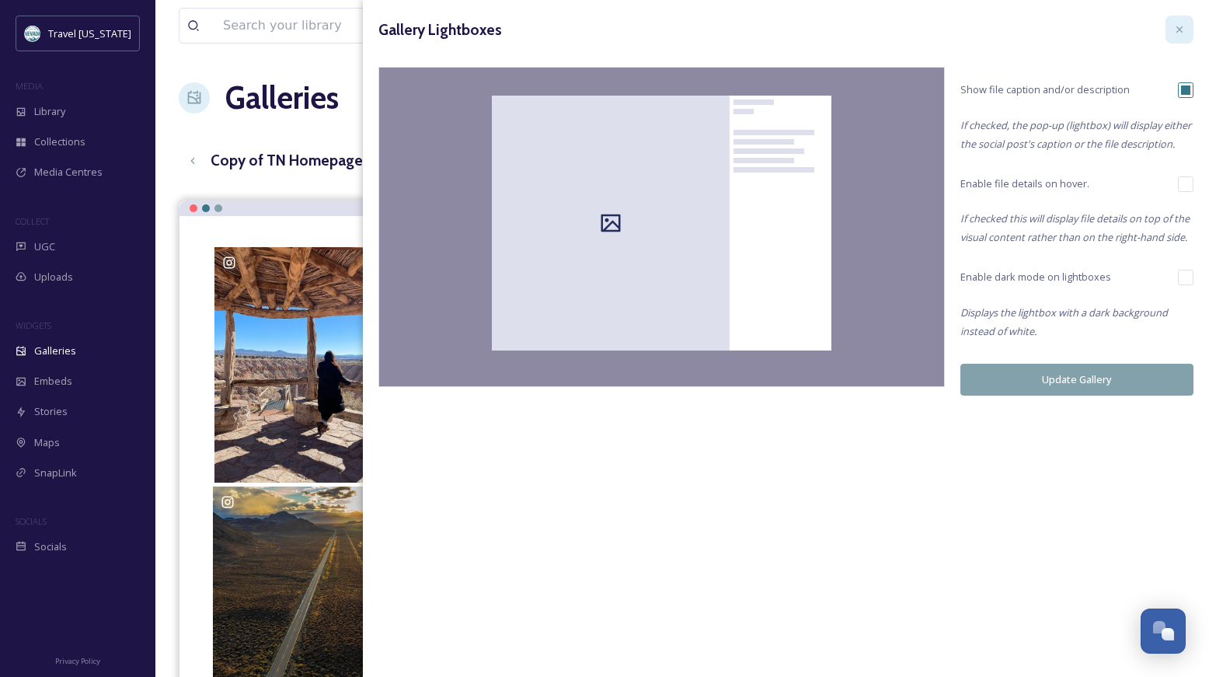
click at [1178, 27] on icon at bounding box center [1179, 29] width 12 height 12
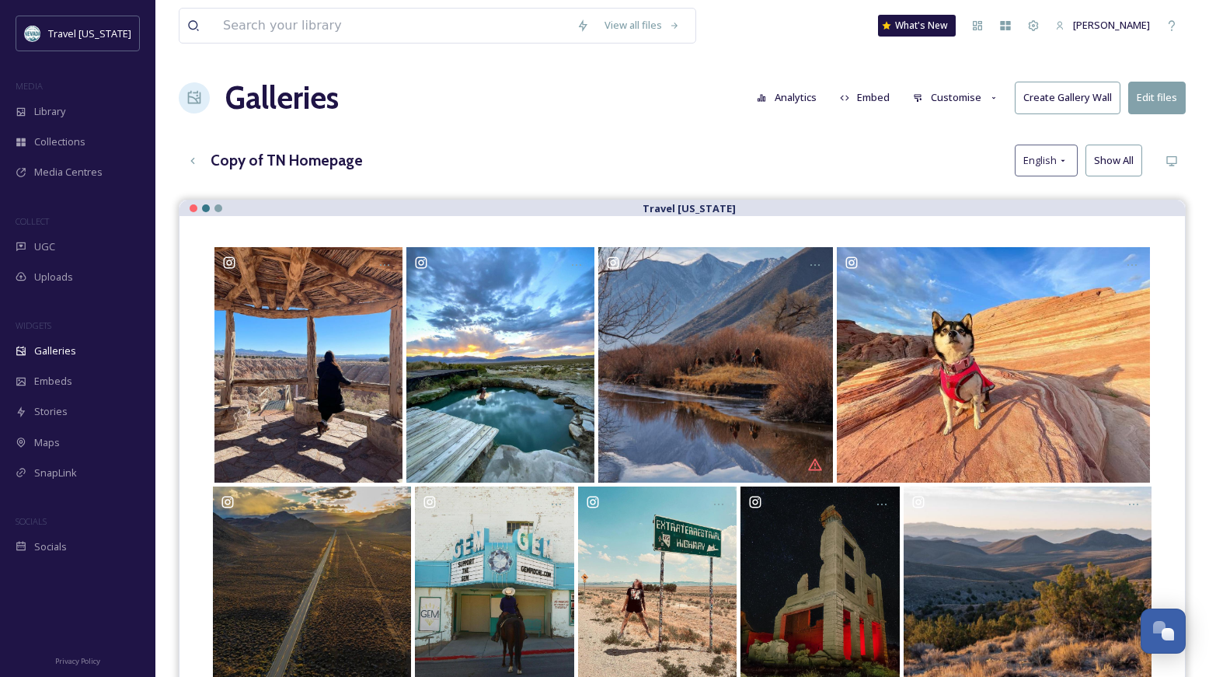
click at [926, 89] on button "Customise" at bounding box center [956, 97] width 102 height 30
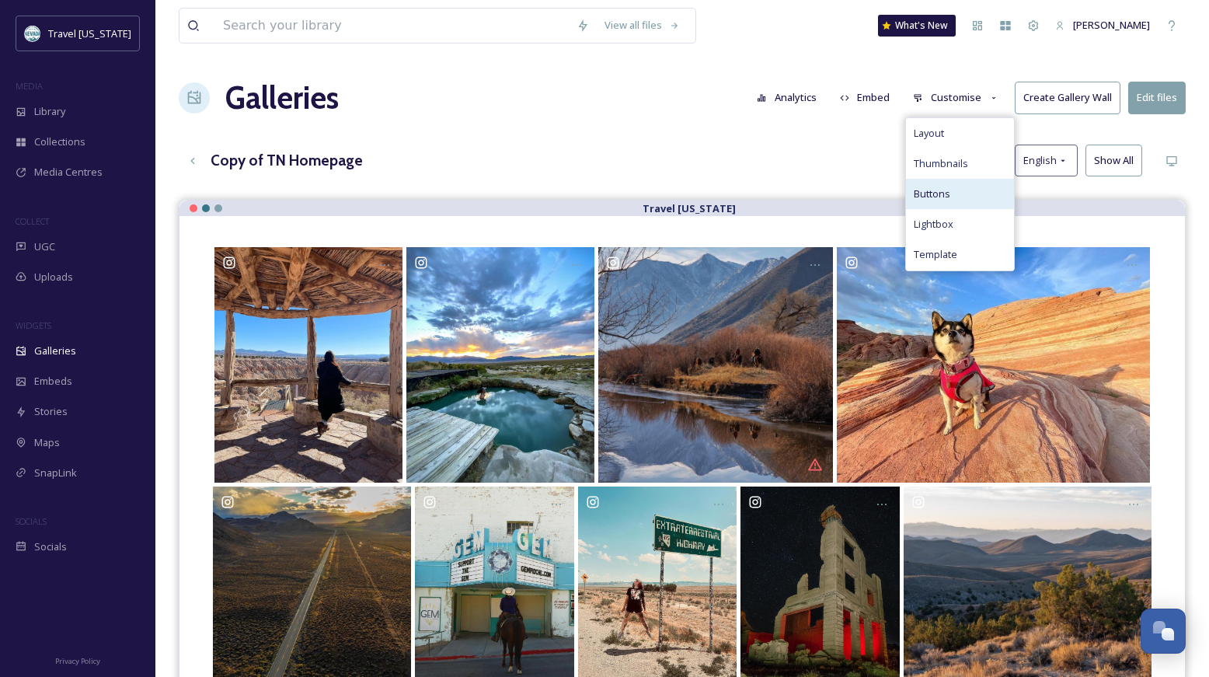
click at [938, 187] on span "Buttons" at bounding box center [932, 193] width 37 height 15
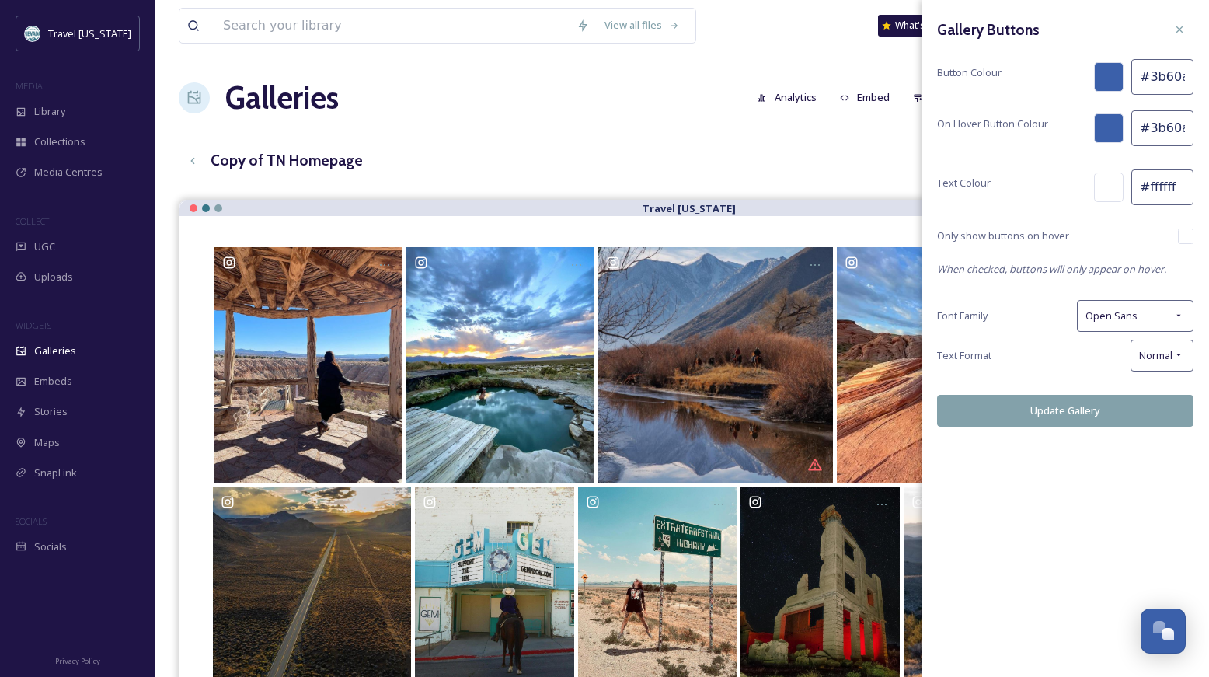
click at [880, 162] on div "Copy of TN Homepage English Show All" at bounding box center [682, 161] width 1007 height 32
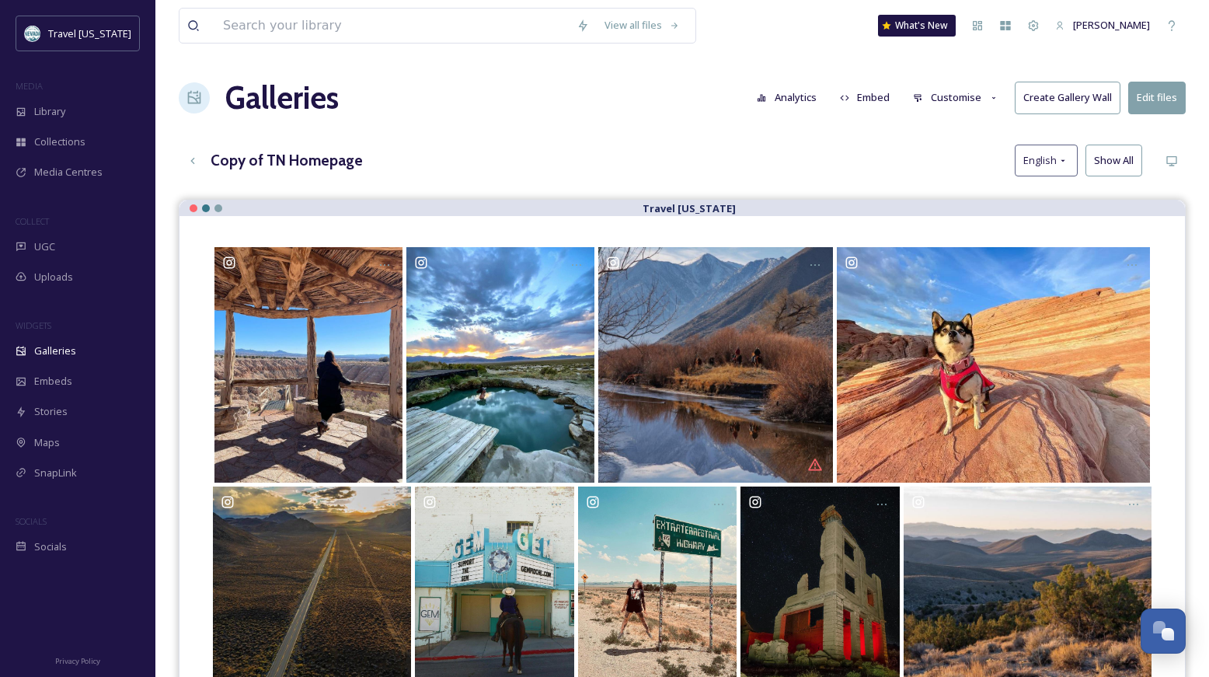
click at [945, 93] on button "Customise" at bounding box center [956, 97] width 102 height 30
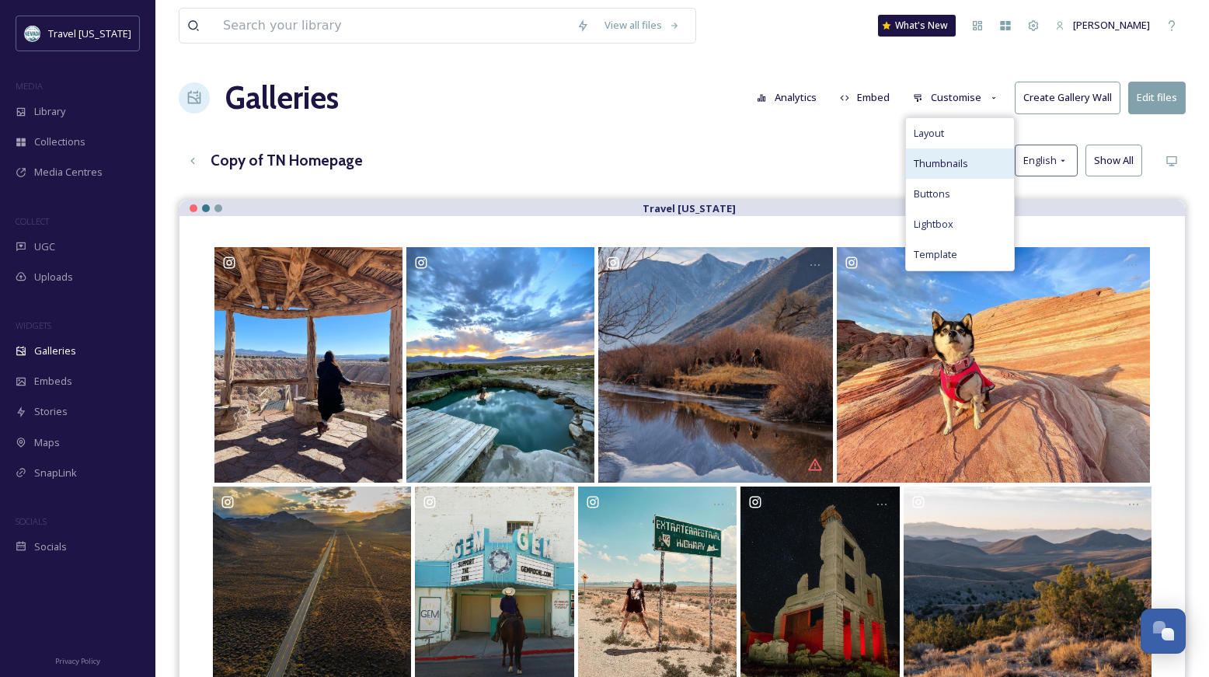
click at [945, 167] on span "Thumbnails" at bounding box center [941, 163] width 54 height 15
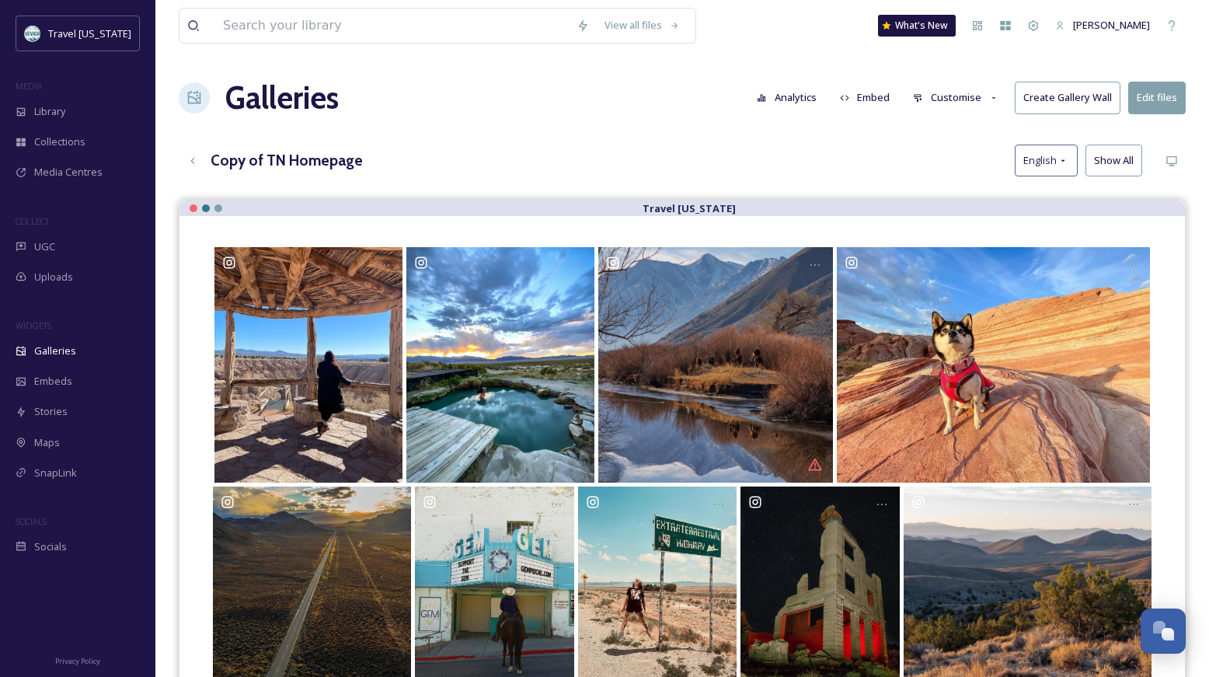
click at [826, 166] on div "Copy of TN Homepage English Show All" at bounding box center [682, 161] width 1007 height 32
click at [934, 89] on button "Customise" at bounding box center [956, 97] width 102 height 30
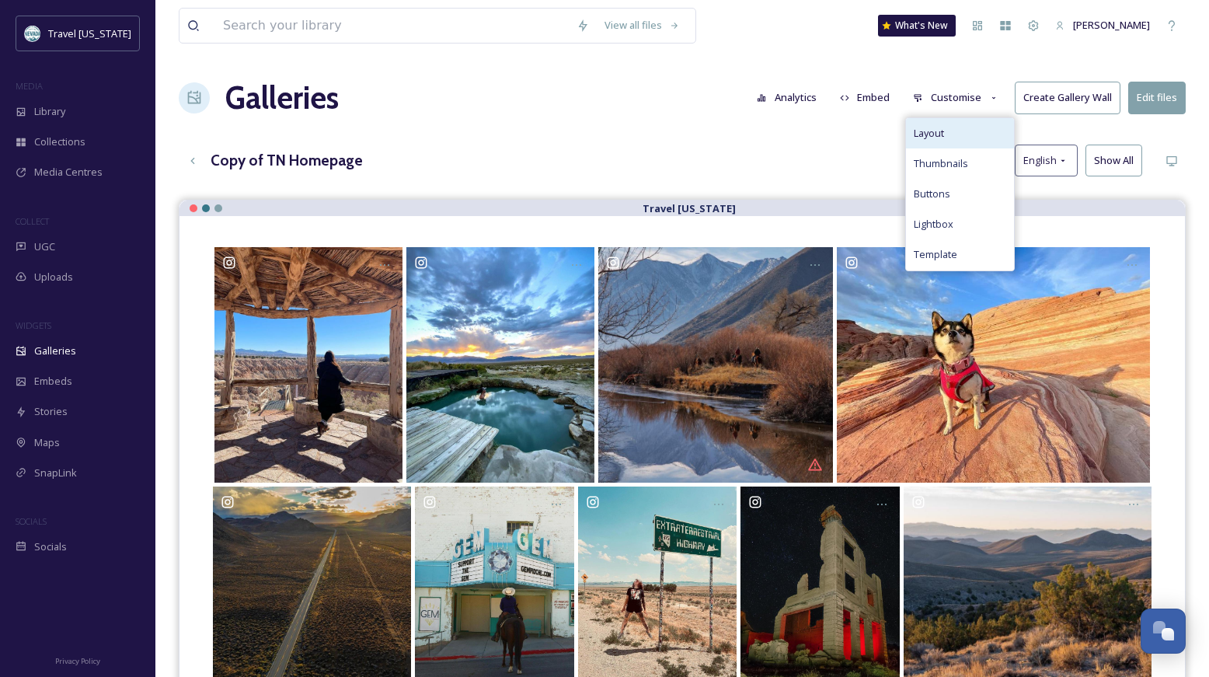
click at [927, 133] on span "Layout" at bounding box center [929, 133] width 30 height 15
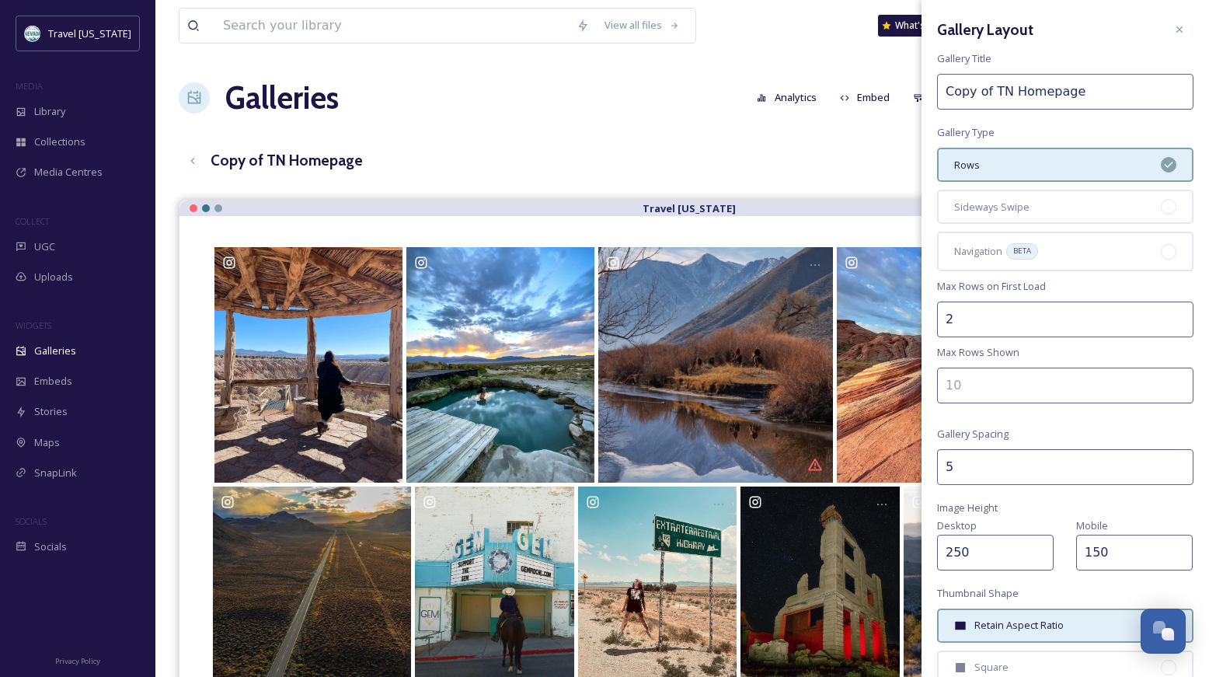
click at [998, 78] on input "Copy of TN Homepage" at bounding box center [1065, 92] width 256 height 36
type input "Test Gallery"
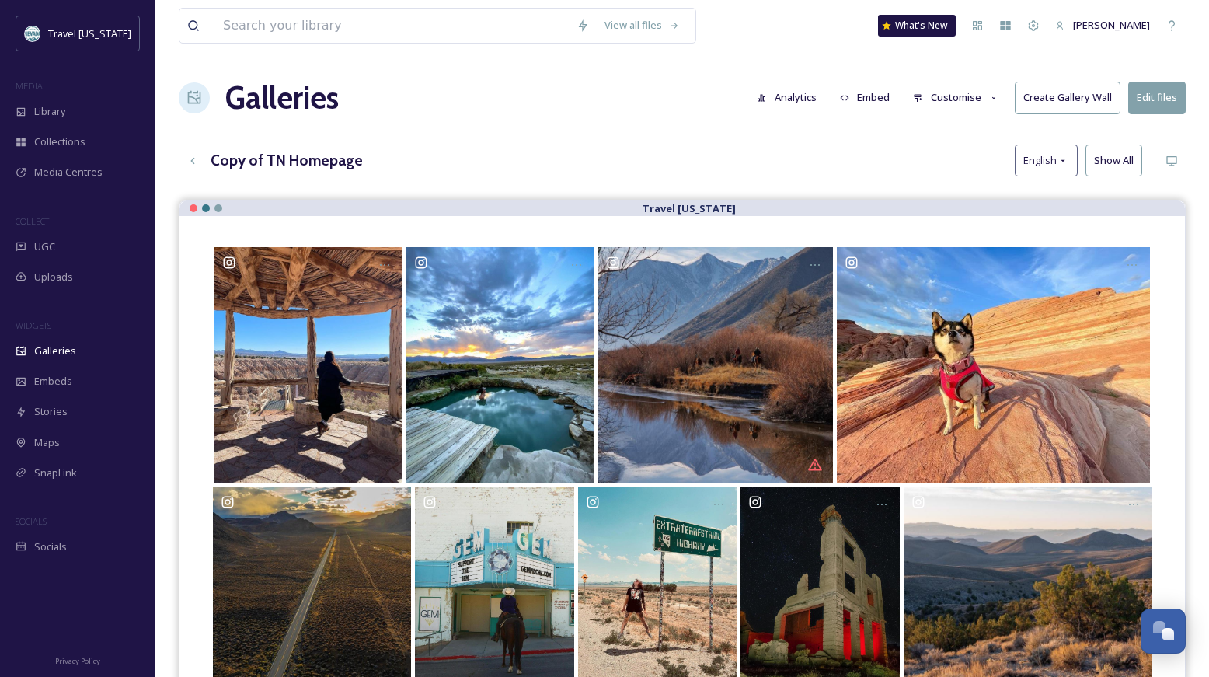
click at [900, 151] on div "Copy of TN Homepage English Show All" at bounding box center [682, 161] width 1007 height 32
click at [968, 99] on button "Customise" at bounding box center [956, 97] width 102 height 30
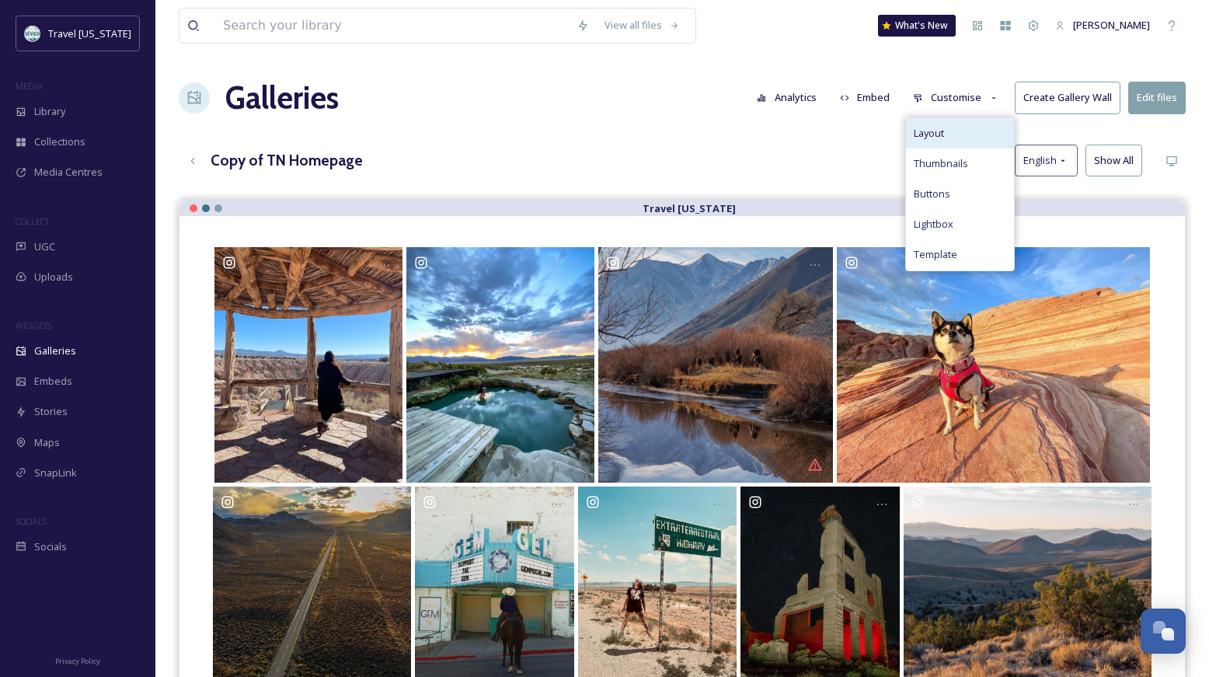
click at [967, 131] on div "Layout" at bounding box center [960, 133] width 108 height 30
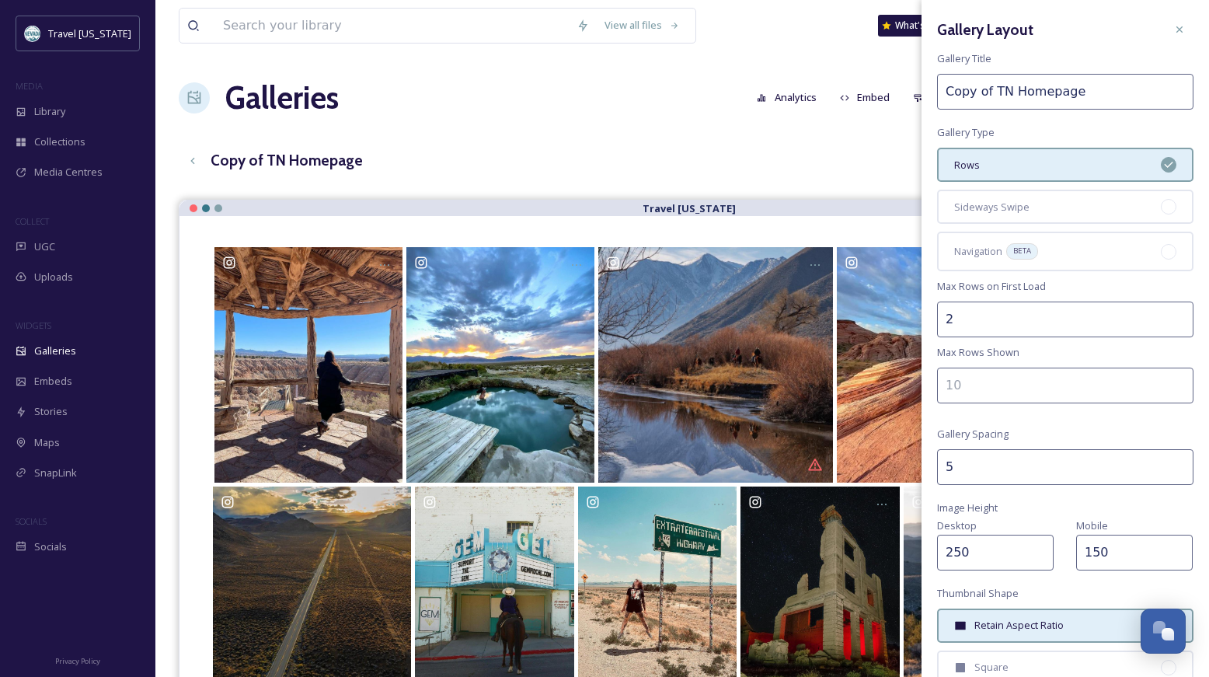
click at [1063, 99] on input "Copy of TN Homepage" at bounding box center [1065, 92] width 256 height 36
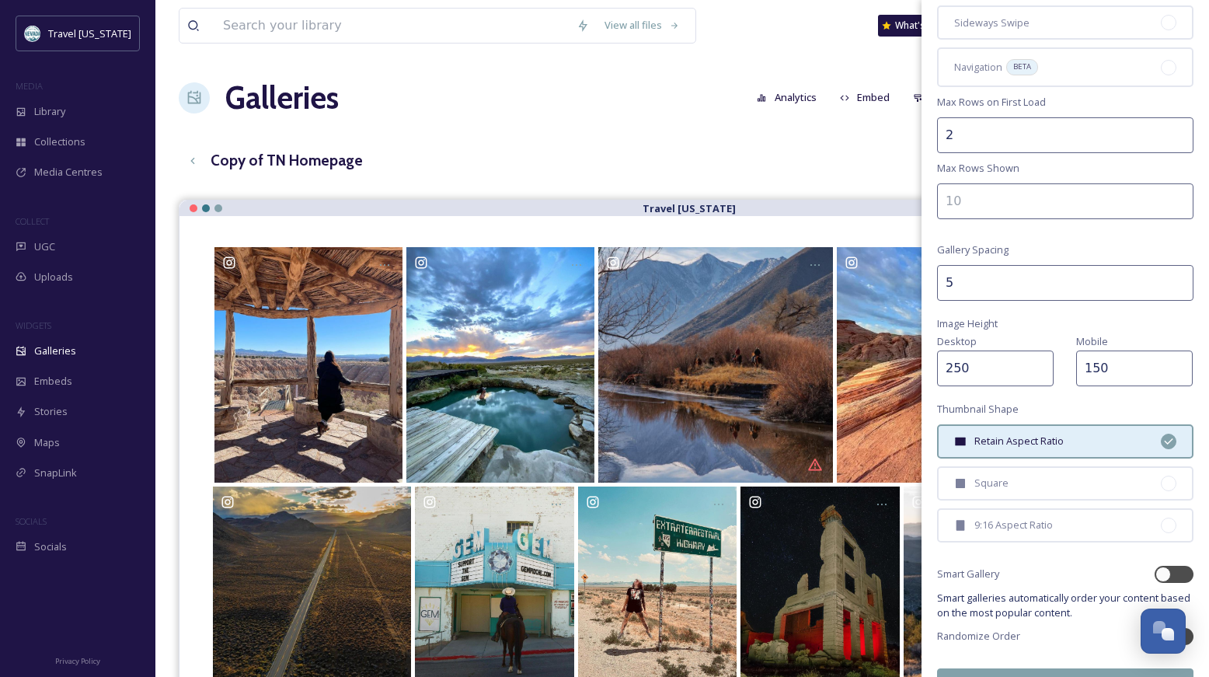
scroll to position [218, 0]
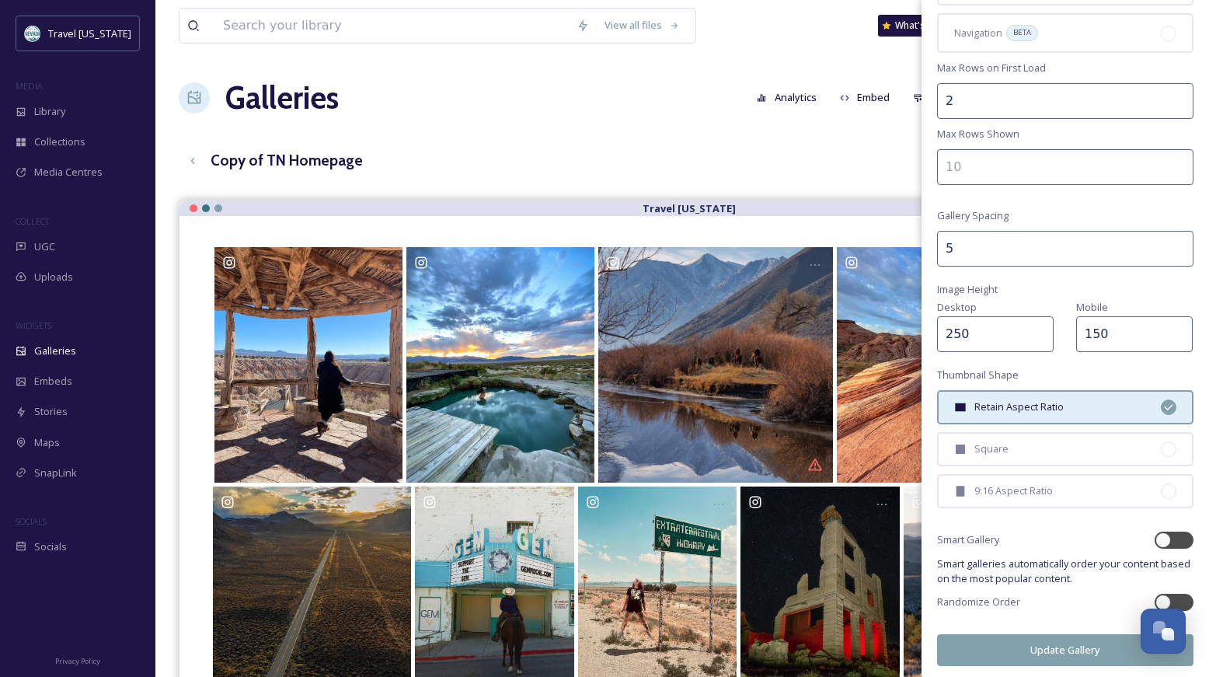
type input "Test Gallery"
click at [1043, 649] on button "Update Gallery" at bounding box center [1065, 650] width 256 height 32
